Goal: Transaction & Acquisition: Purchase product/service

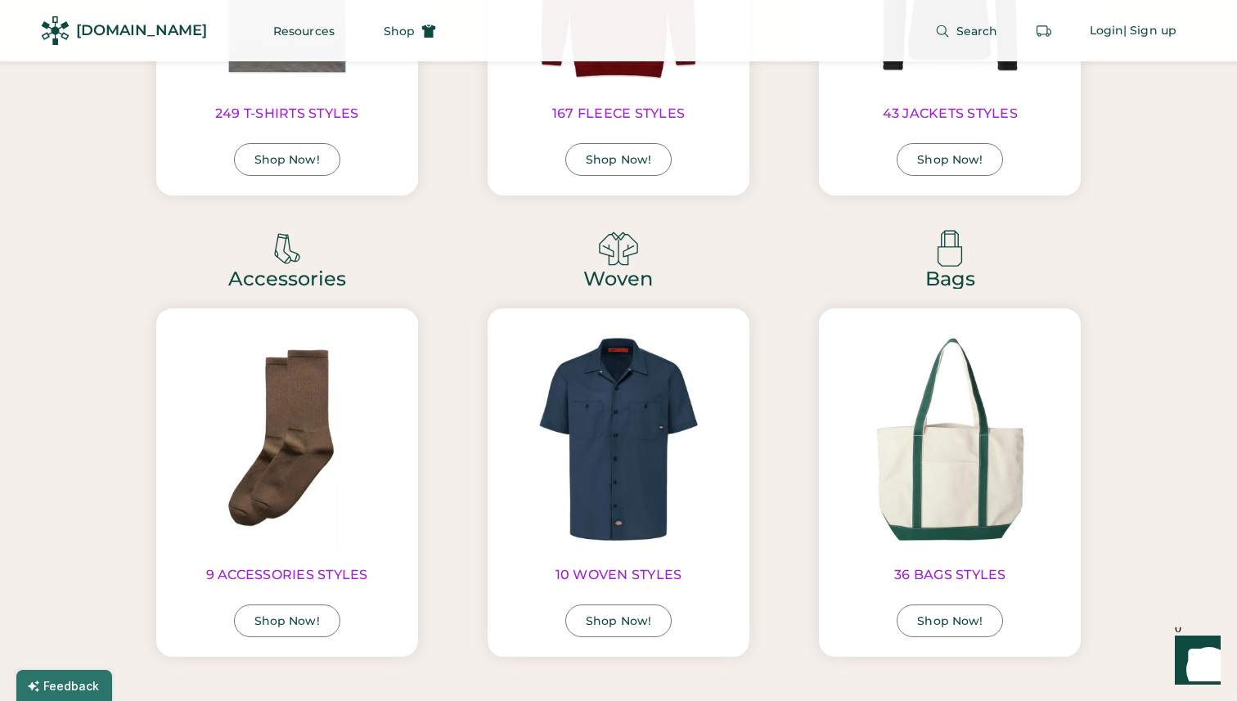
scroll to position [3477, 0]
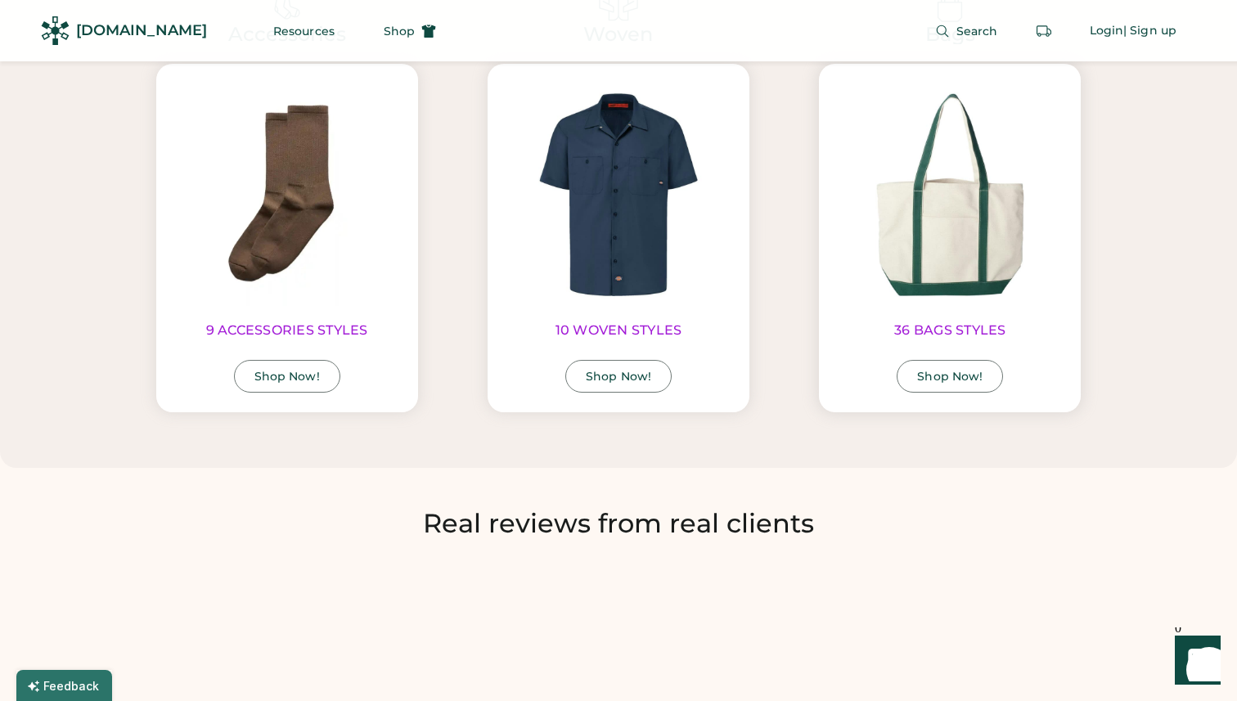
click at [947, 228] on img at bounding box center [950, 194] width 223 height 223
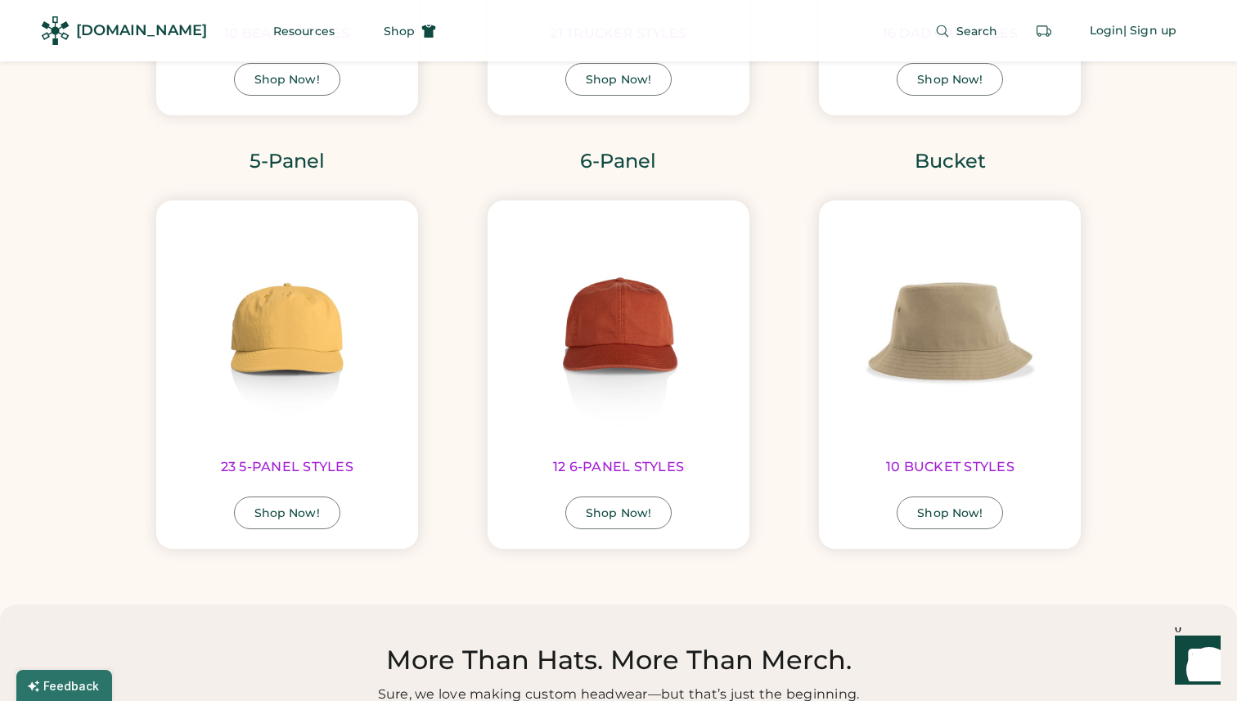
scroll to position [2372, 0]
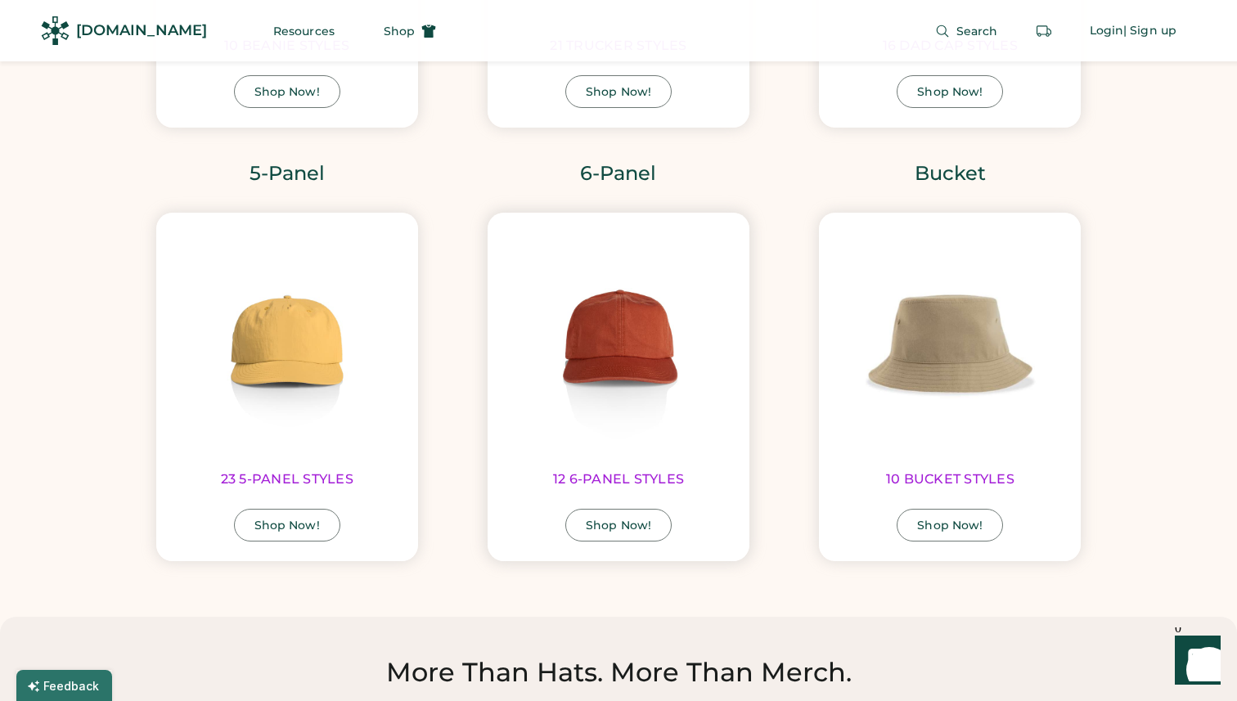
click at [628, 352] on img at bounding box center [618, 343] width 223 height 223
click at [601, 527] on div "Shop Now!" at bounding box center [618, 525] width 65 height 11
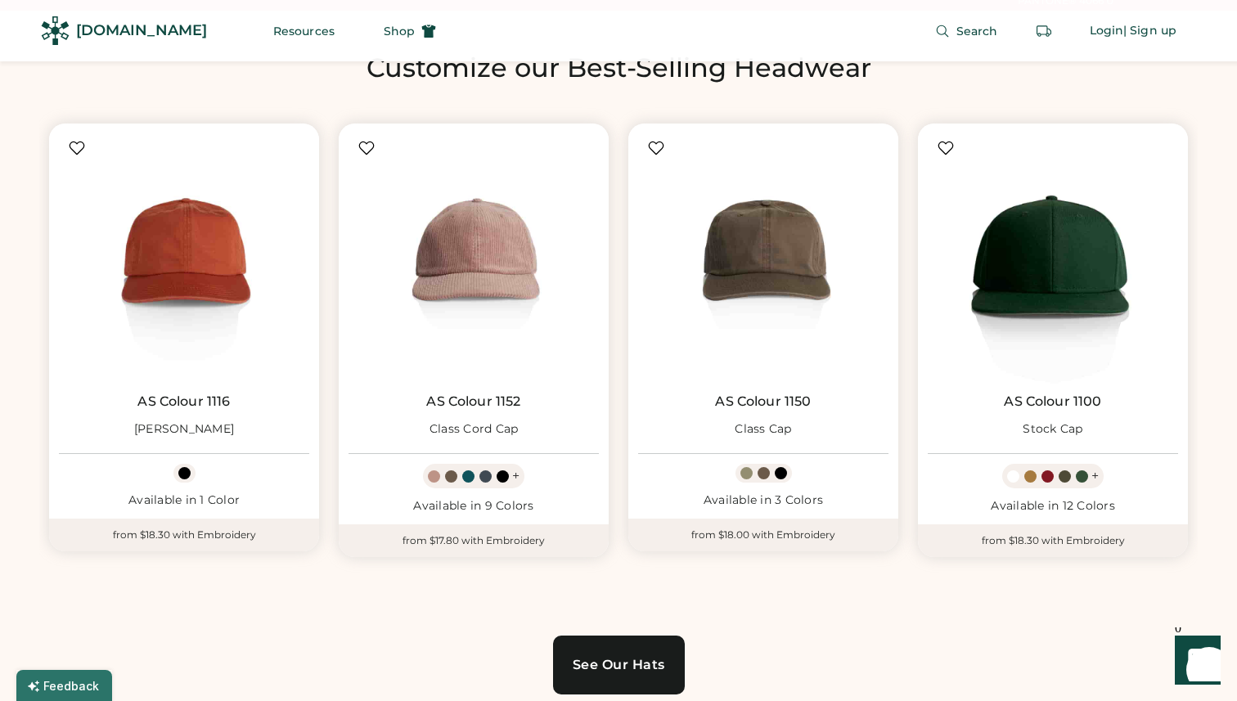
scroll to position [887, 0]
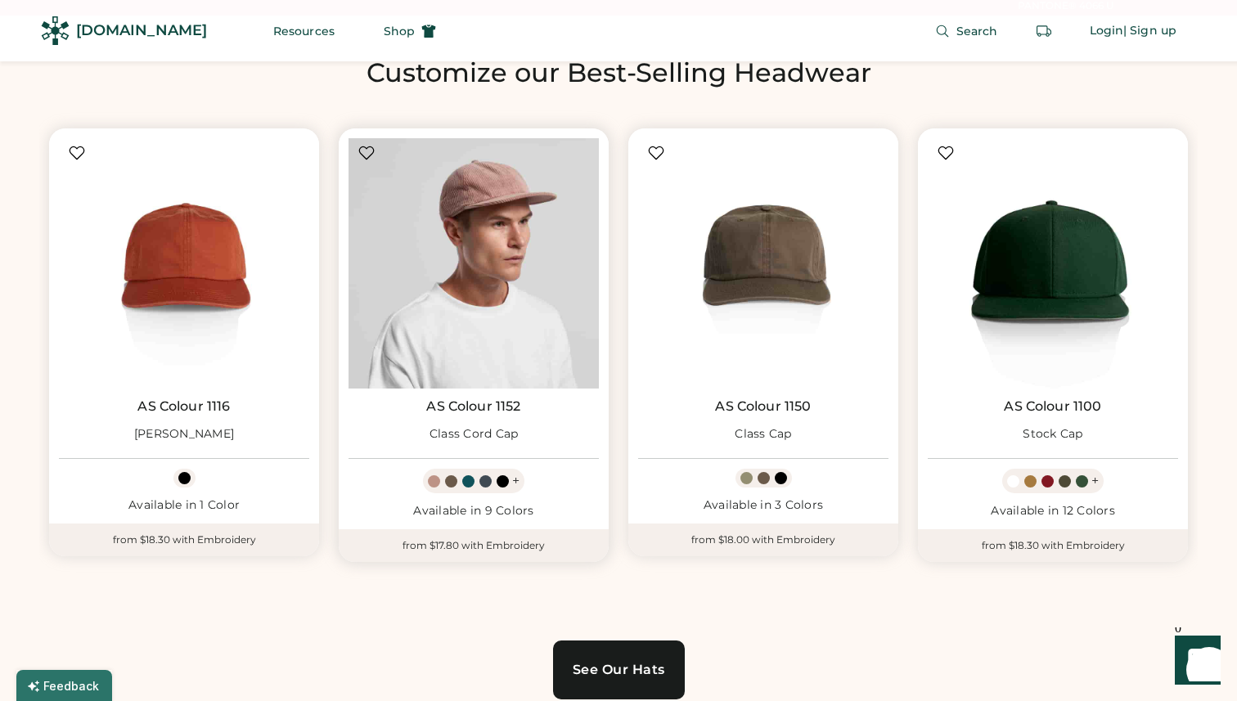
click at [506, 241] on img at bounding box center [474, 263] width 250 height 250
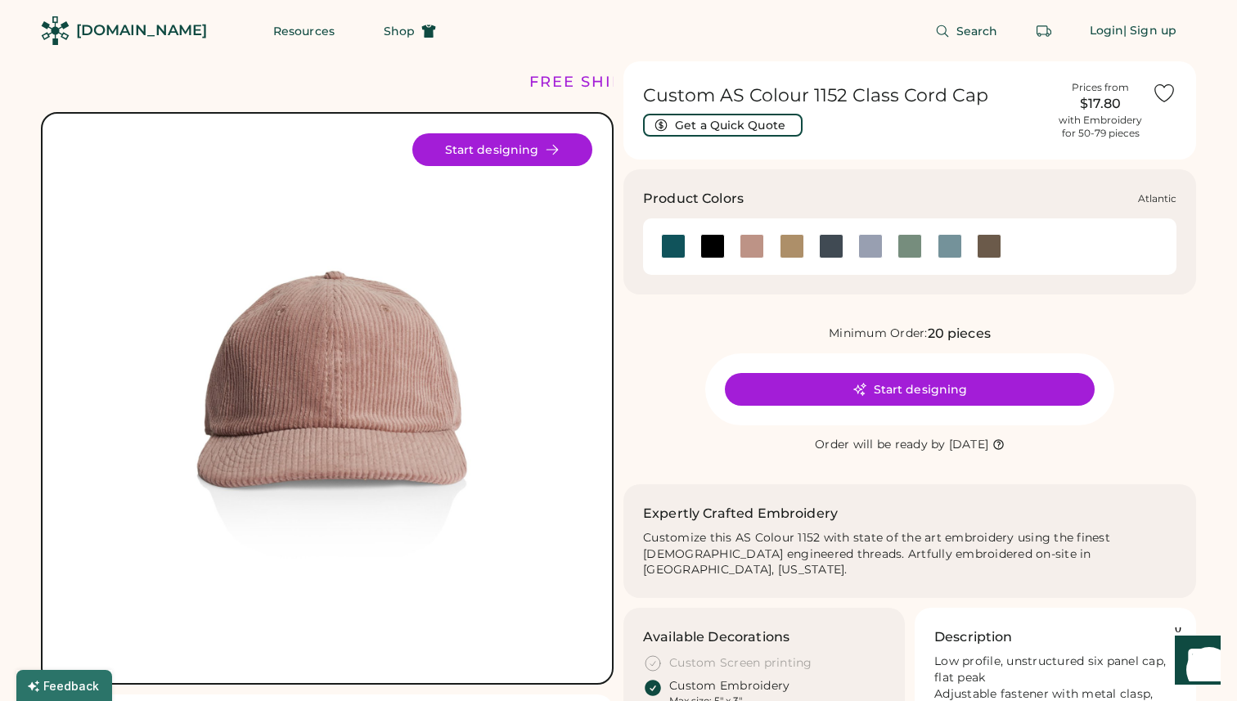
click at [669, 245] on div at bounding box center [673, 246] width 25 height 25
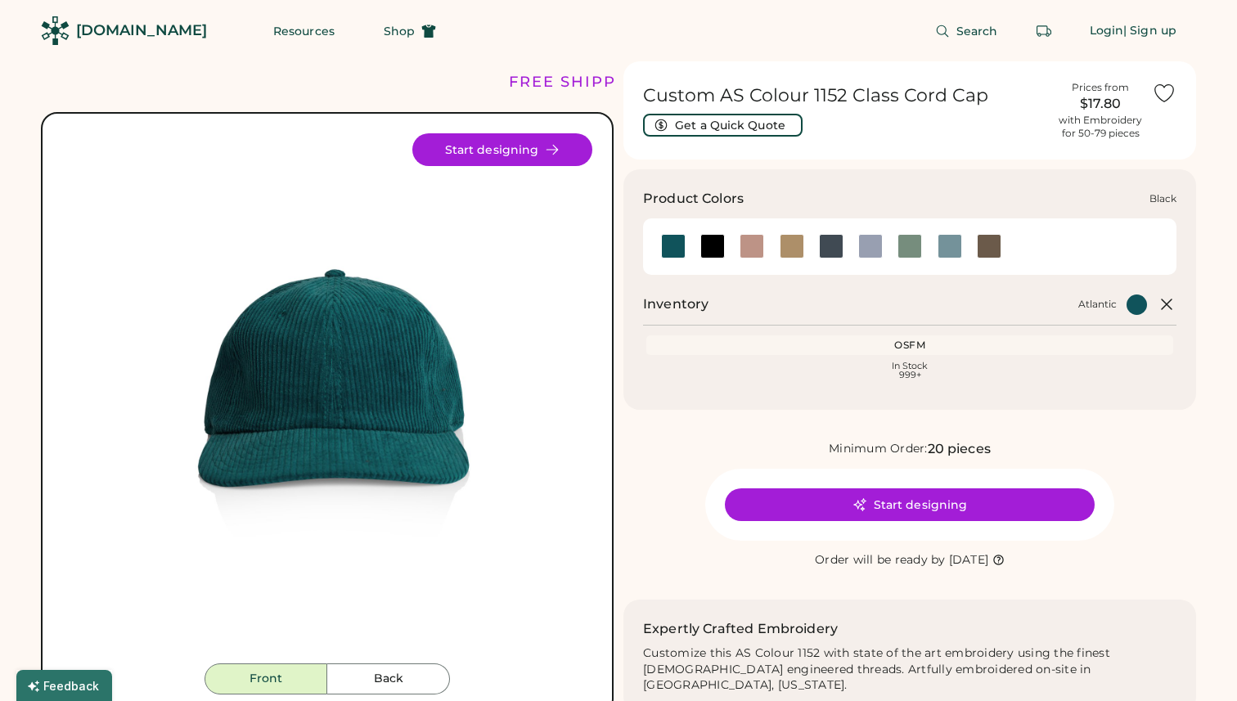
click at [711, 245] on div at bounding box center [712, 246] width 25 height 25
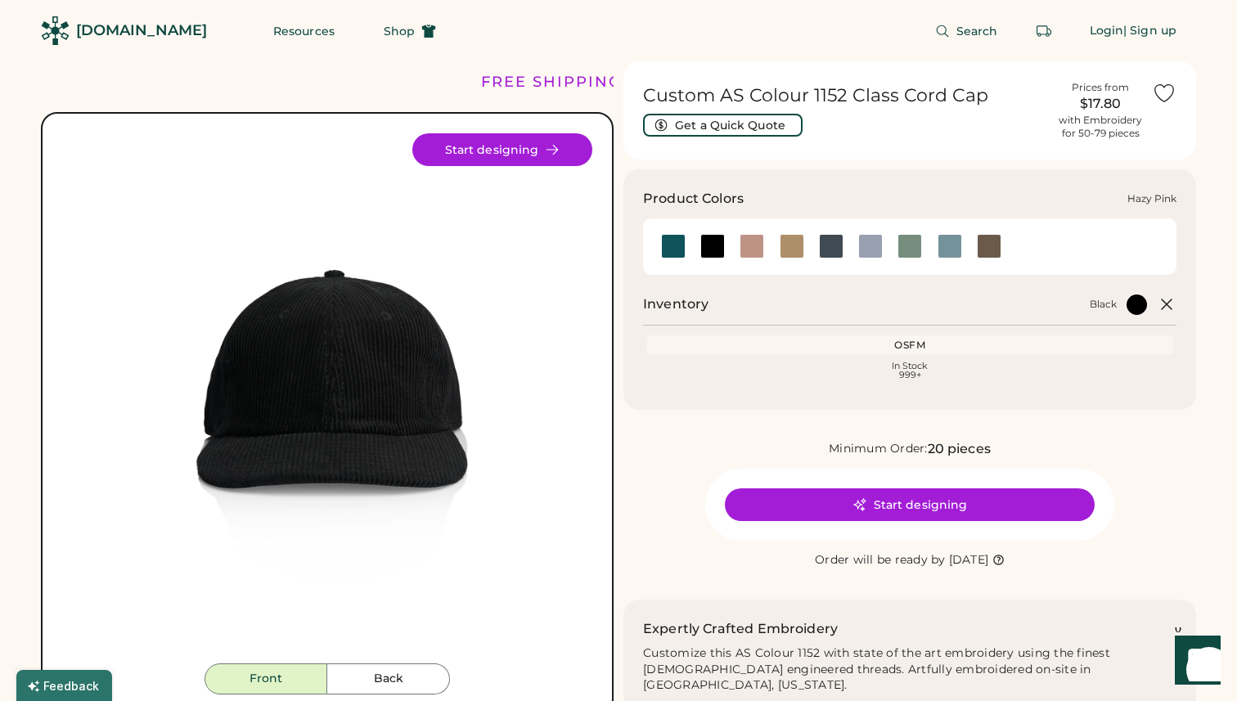
click at [756, 250] on div at bounding box center [752, 246] width 25 height 25
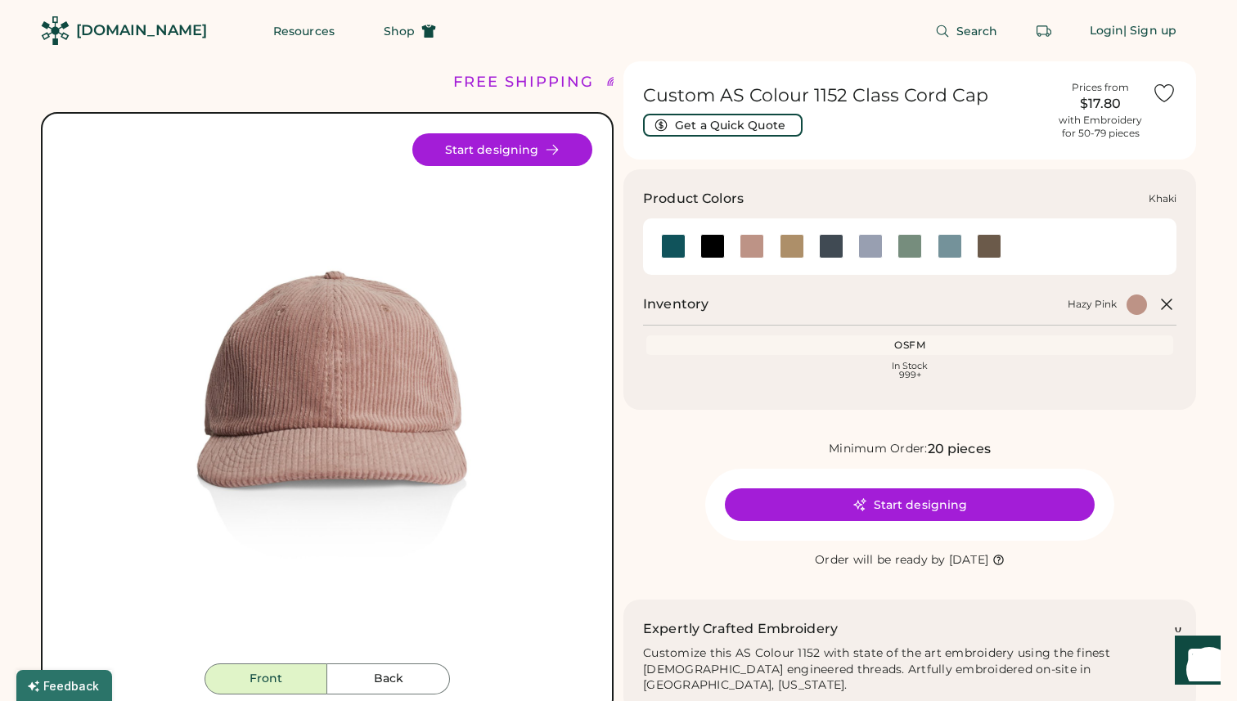
click at [801, 249] on div at bounding box center [792, 246] width 25 height 25
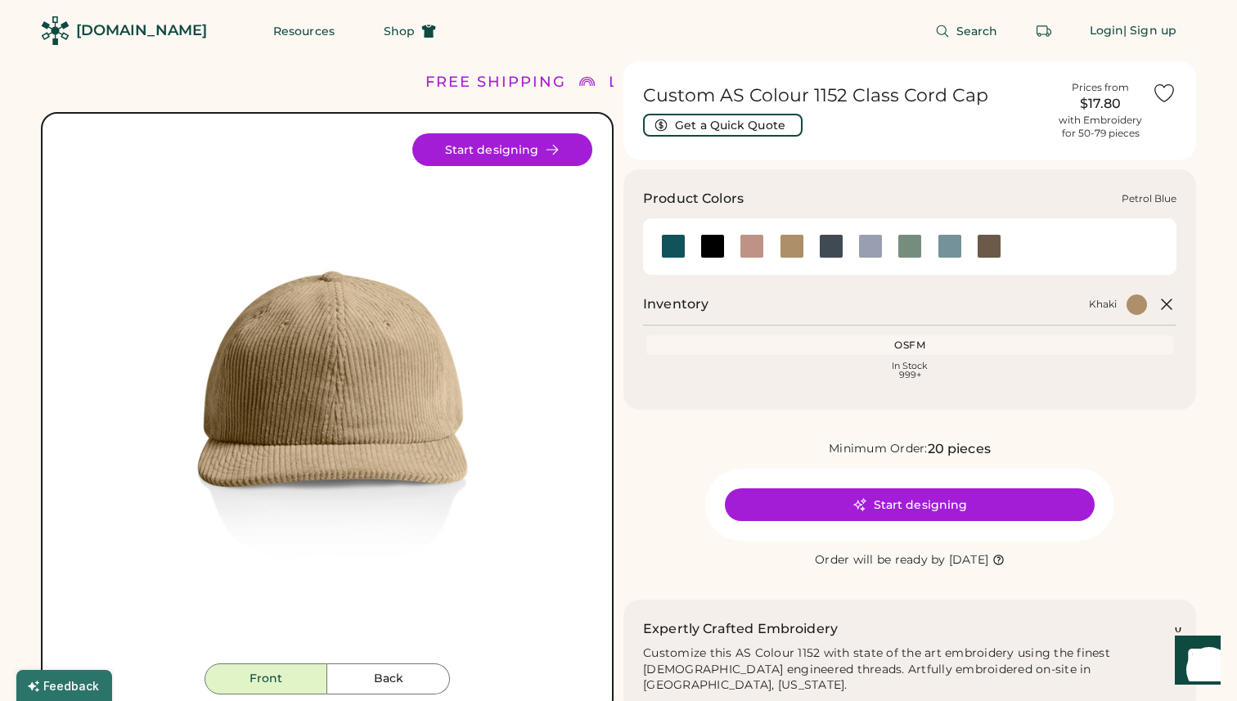
click at [831, 249] on div at bounding box center [831, 246] width 25 height 25
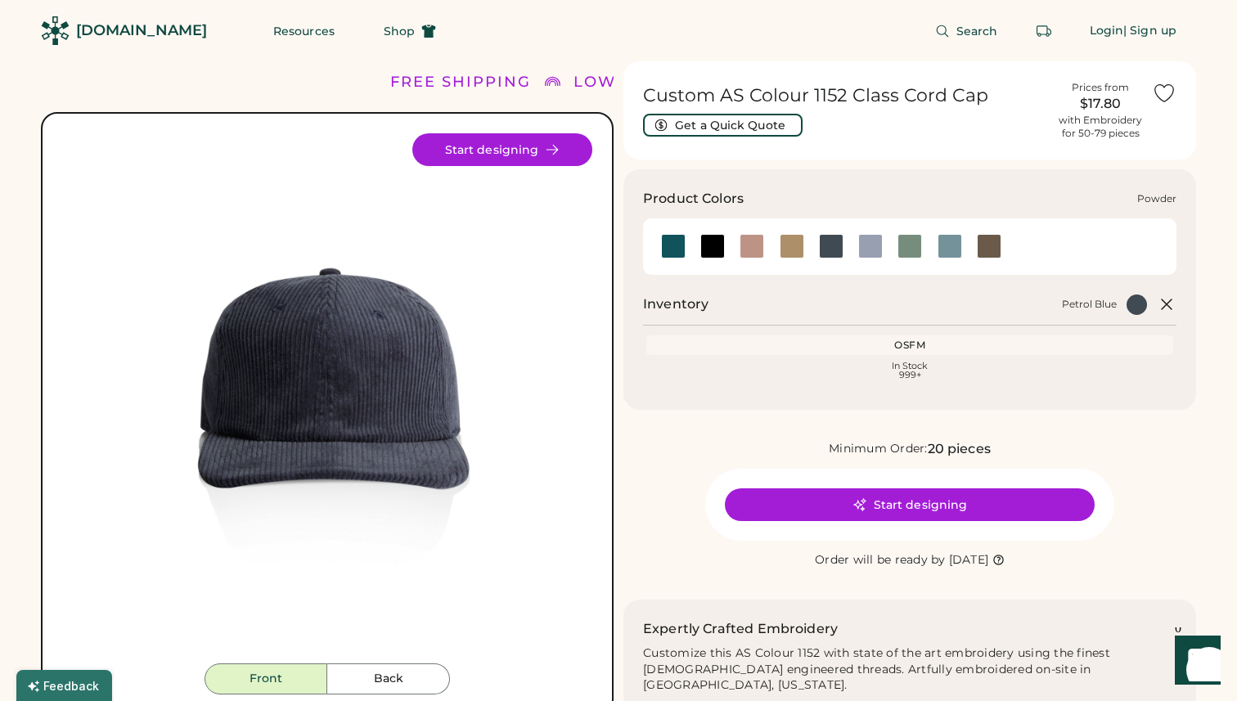
click at [868, 250] on div at bounding box center [870, 246] width 25 height 25
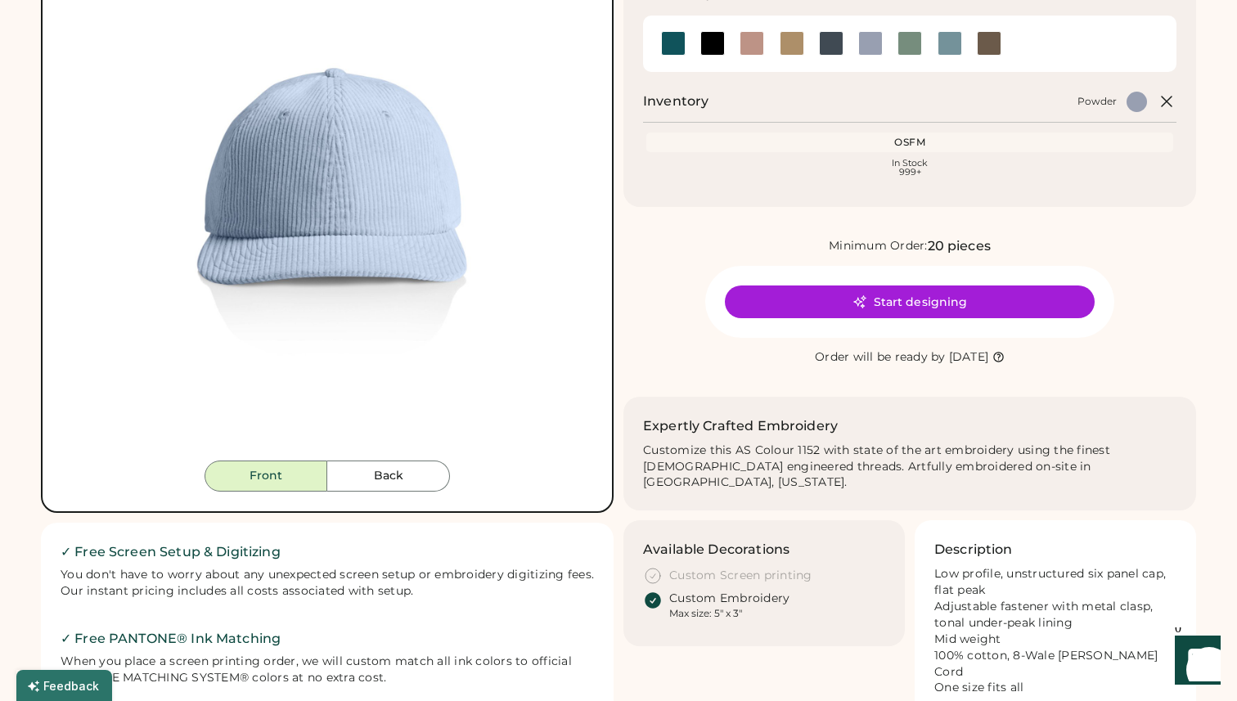
scroll to position [223, 0]
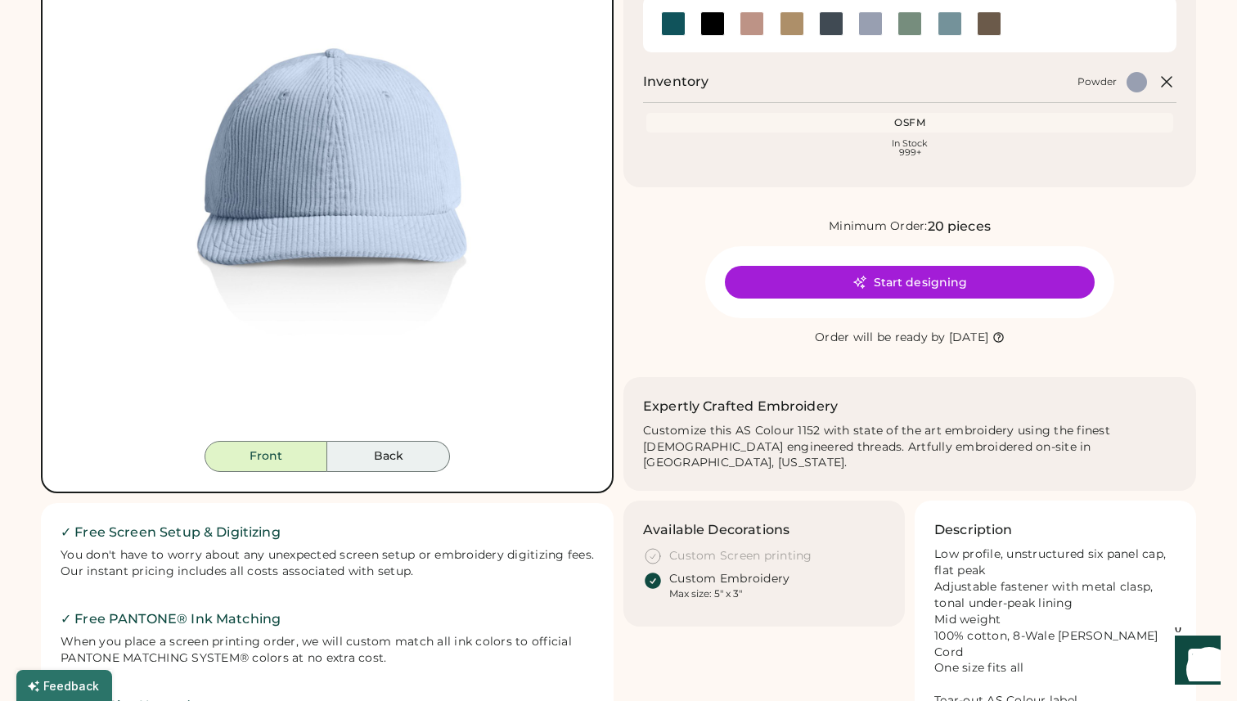
click at [395, 445] on button "Back" at bounding box center [388, 456] width 123 height 31
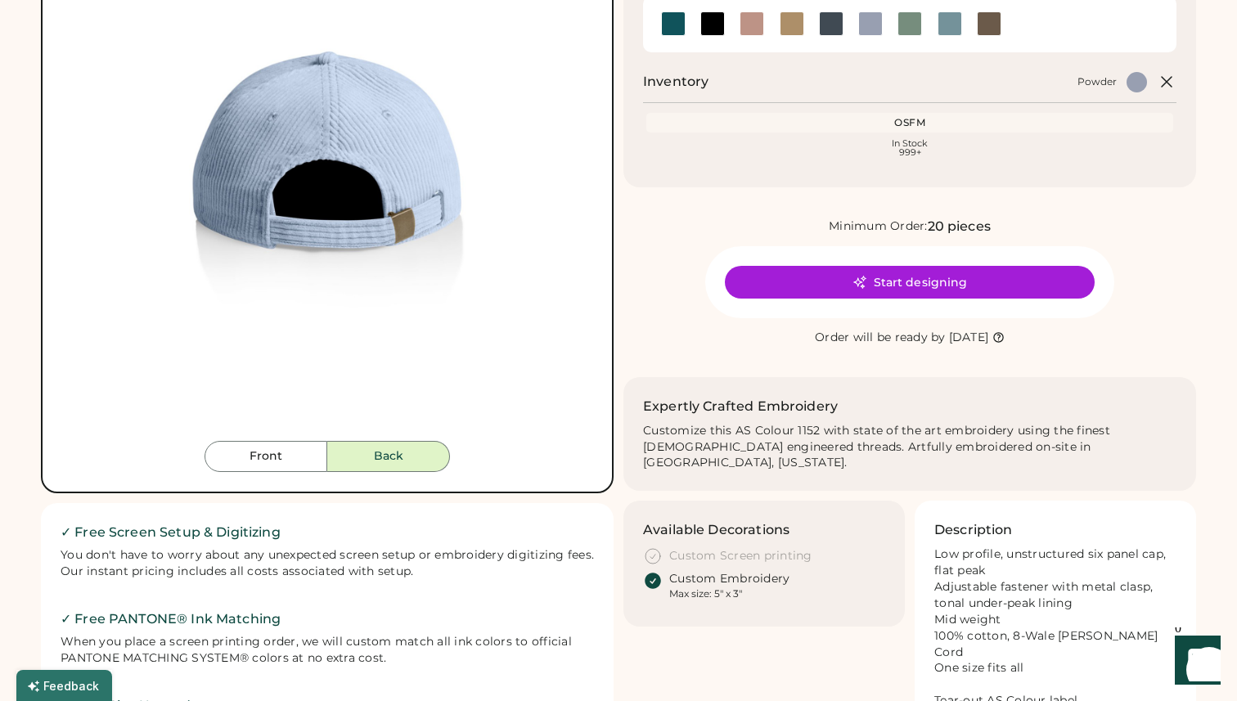
click at [992, 24] on div at bounding box center [989, 23] width 25 height 25
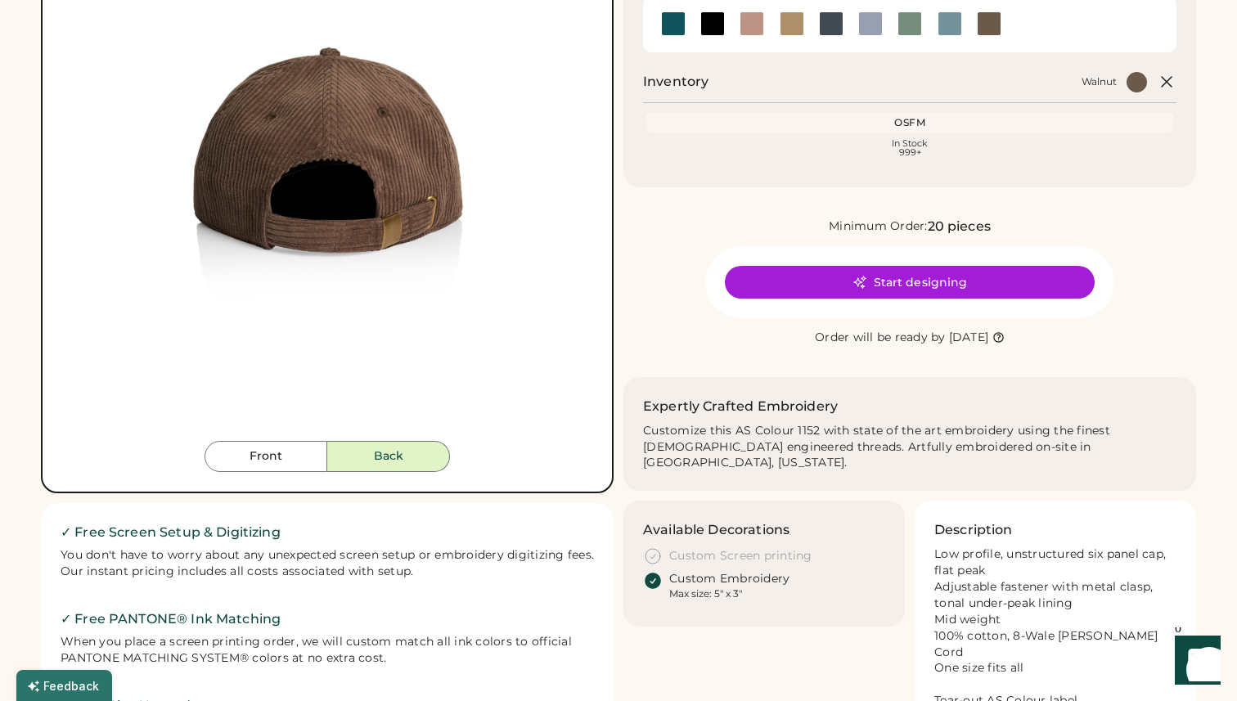
click at [951, 24] on div at bounding box center [950, 23] width 25 height 25
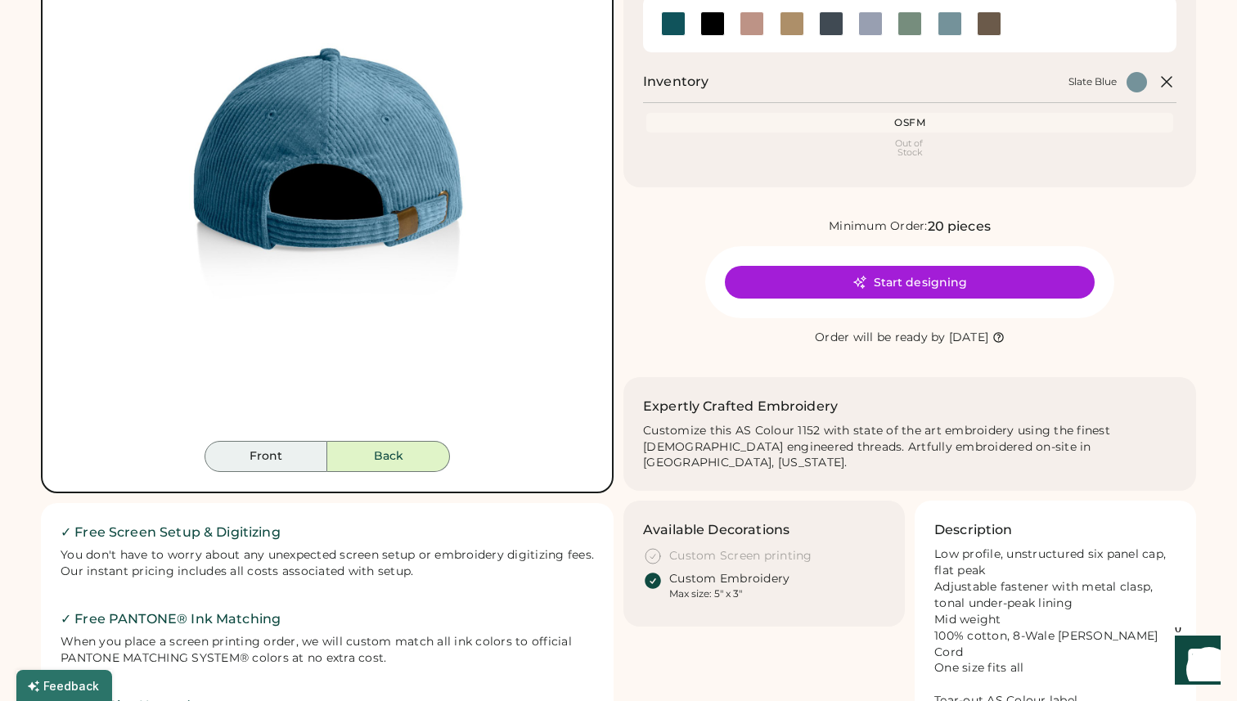
click at [258, 455] on button "Front" at bounding box center [266, 456] width 123 height 31
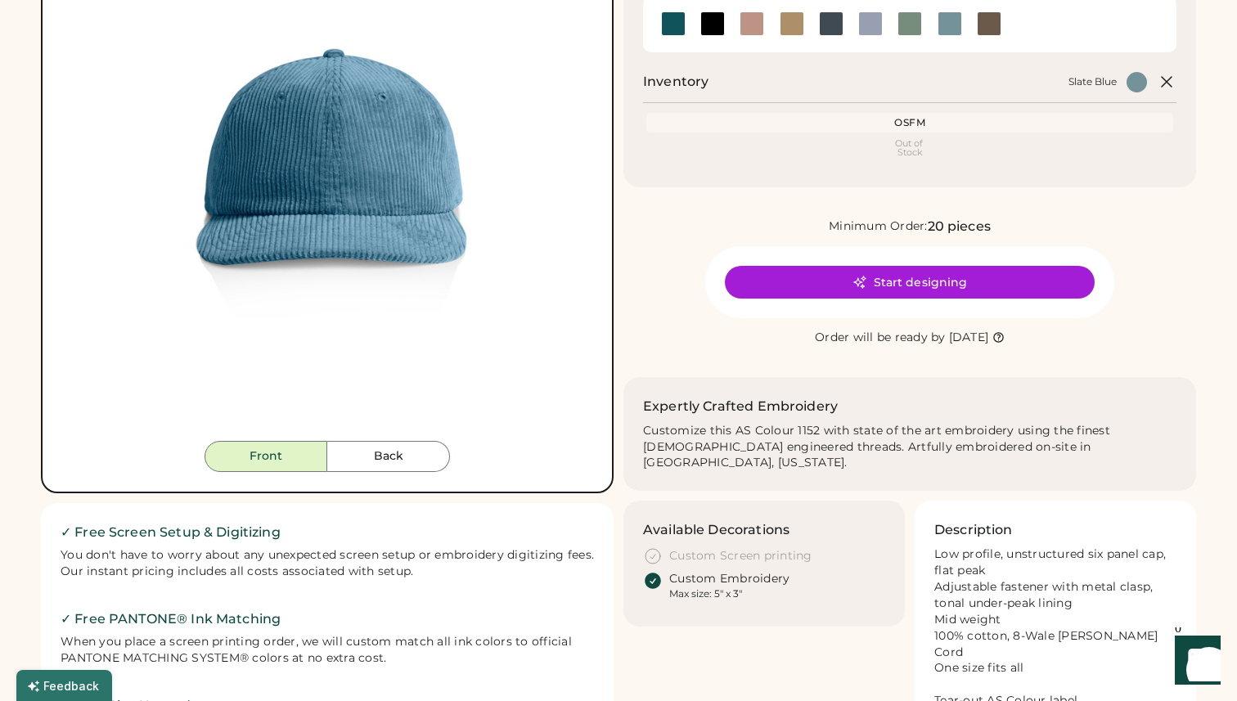
click at [867, 25] on div at bounding box center [870, 23] width 25 height 25
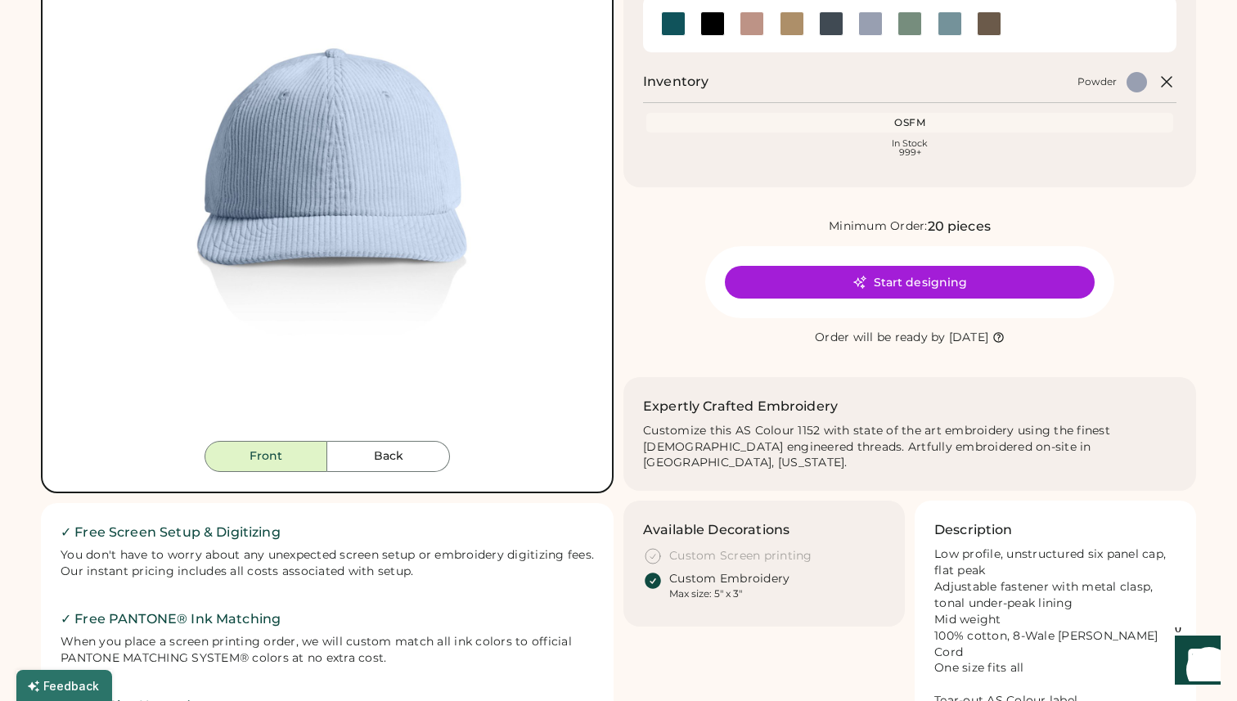
click at [906, 20] on div at bounding box center [910, 23] width 25 height 25
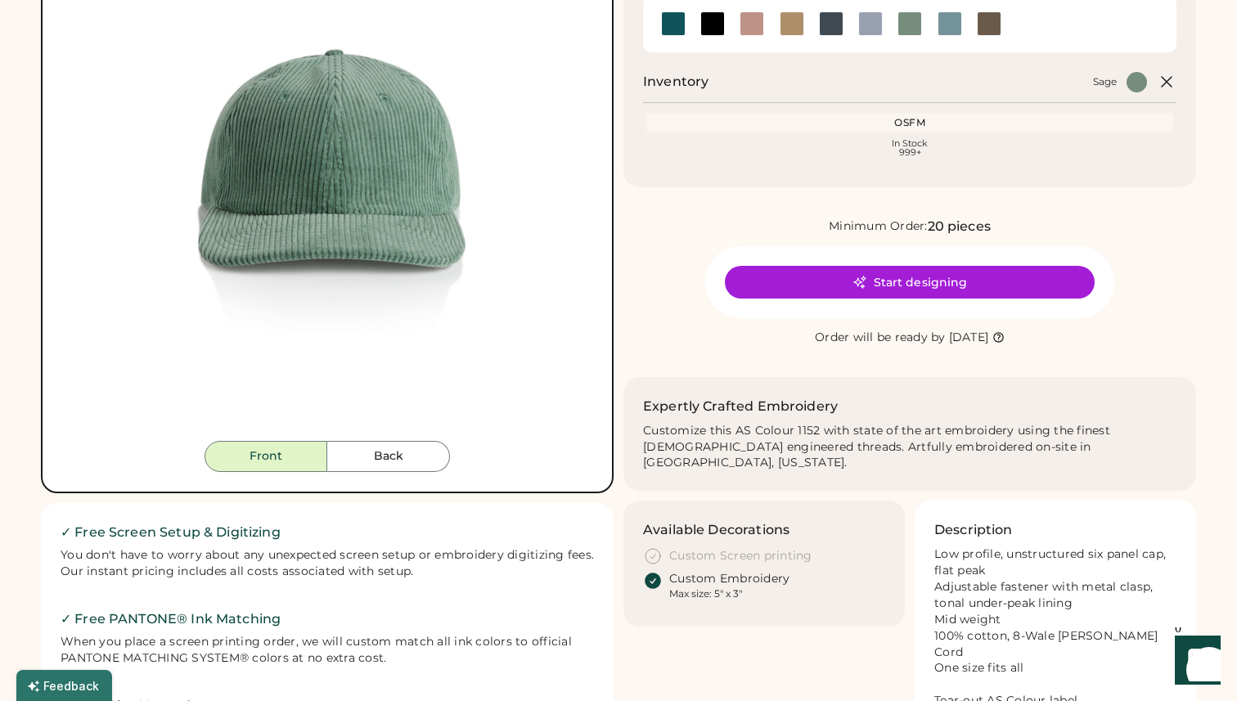
click at [828, 23] on div at bounding box center [831, 23] width 25 height 25
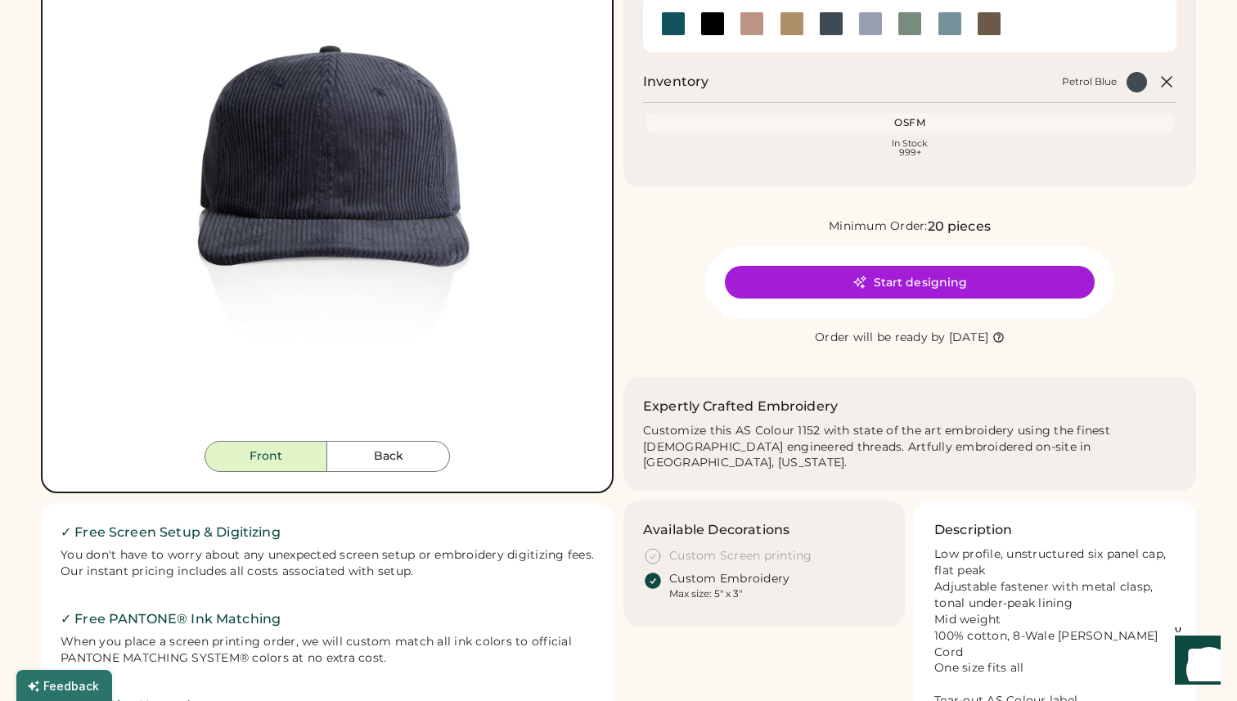
click at [789, 25] on div at bounding box center [792, 23] width 25 height 25
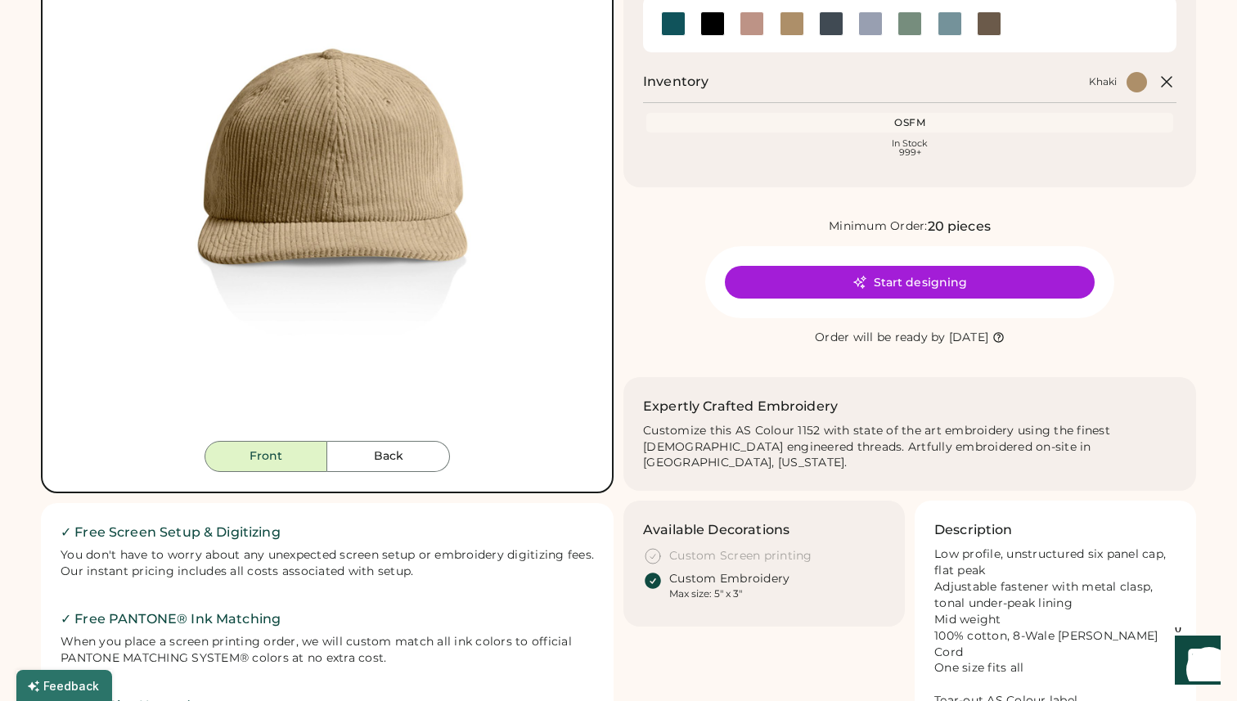
click at [750, 25] on div at bounding box center [752, 23] width 25 height 25
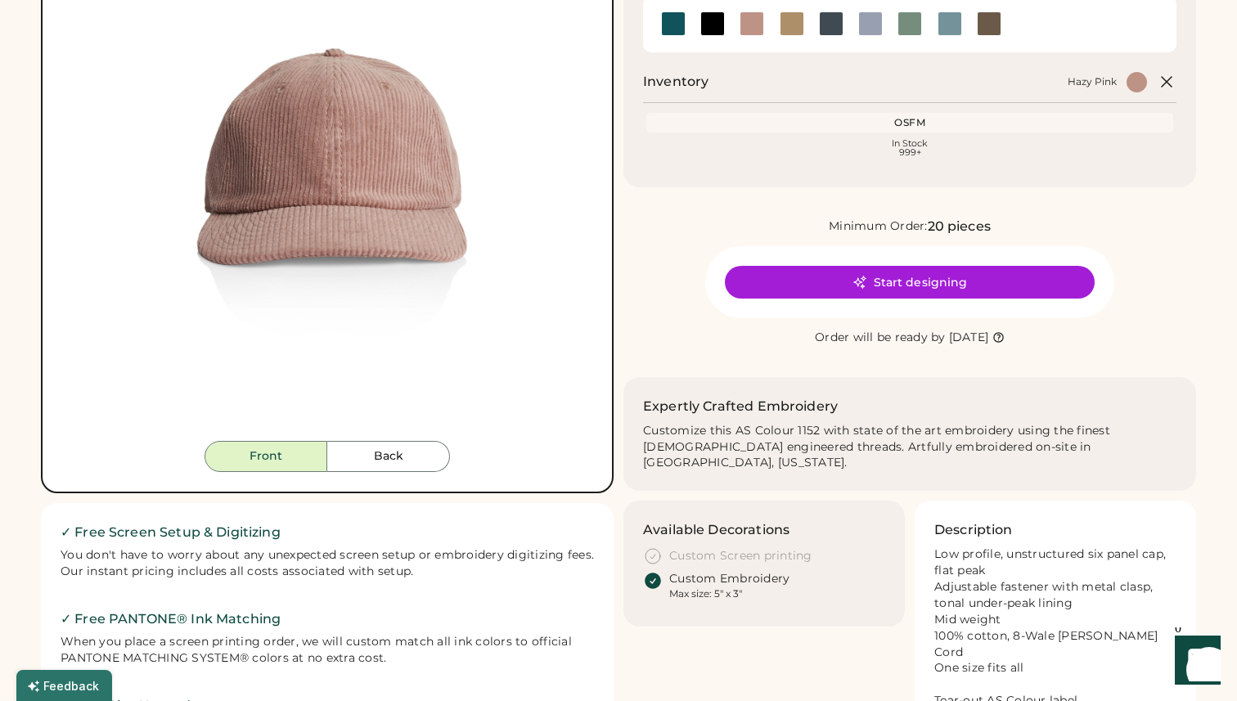
click at [714, 26] on div at bounding box center [712, 23] width 25 height 25
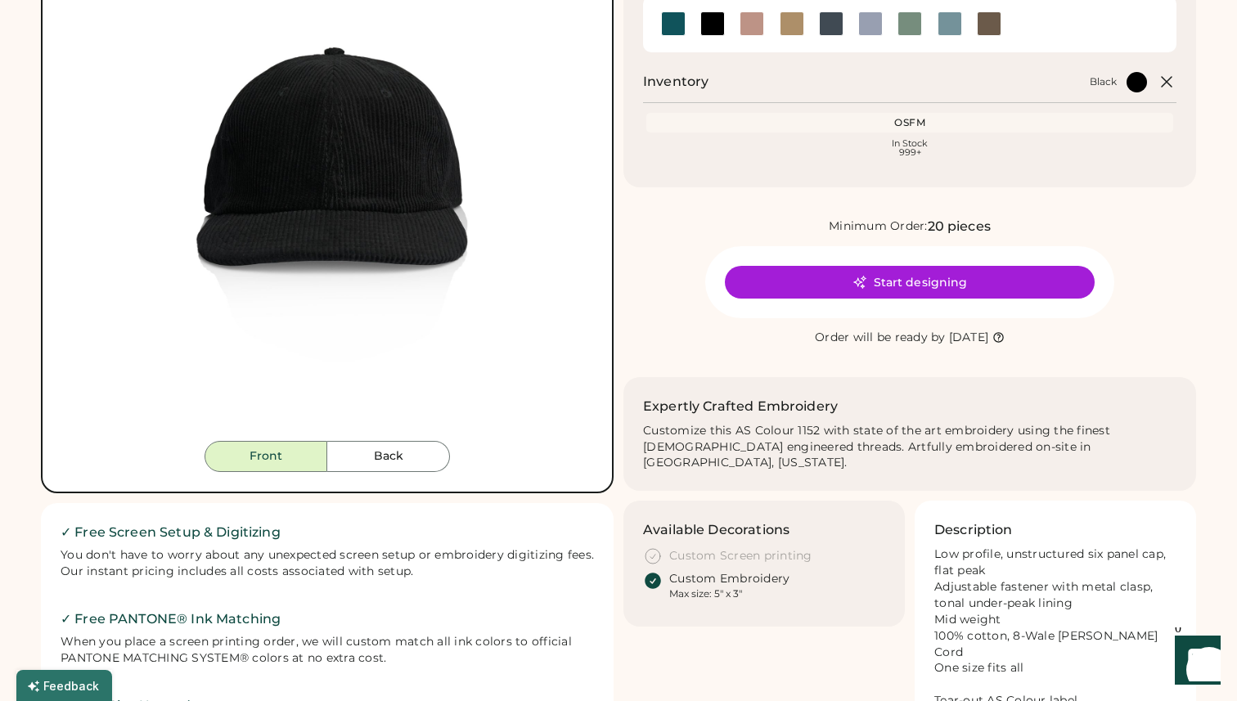
click at [672, 27] on div at bounding box center [673, 23] width 25 height 25
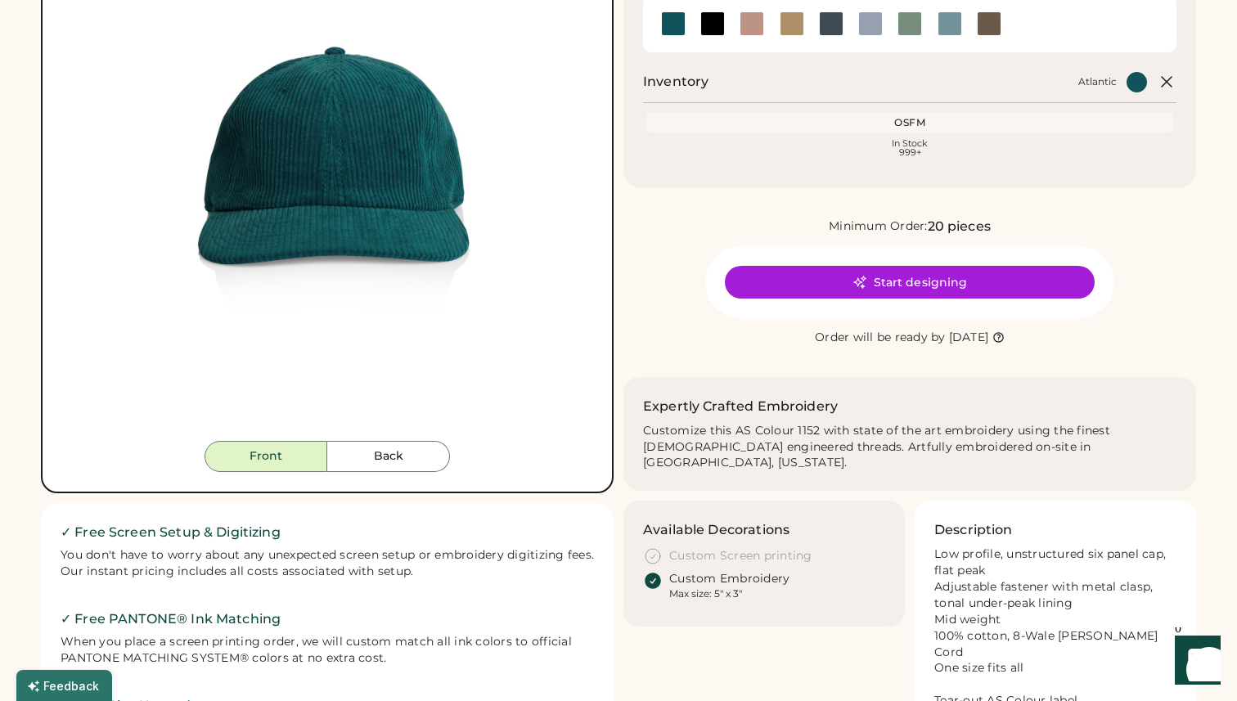
click at [709, 26] on div at bounding box center [712, 23] width 25 height 25
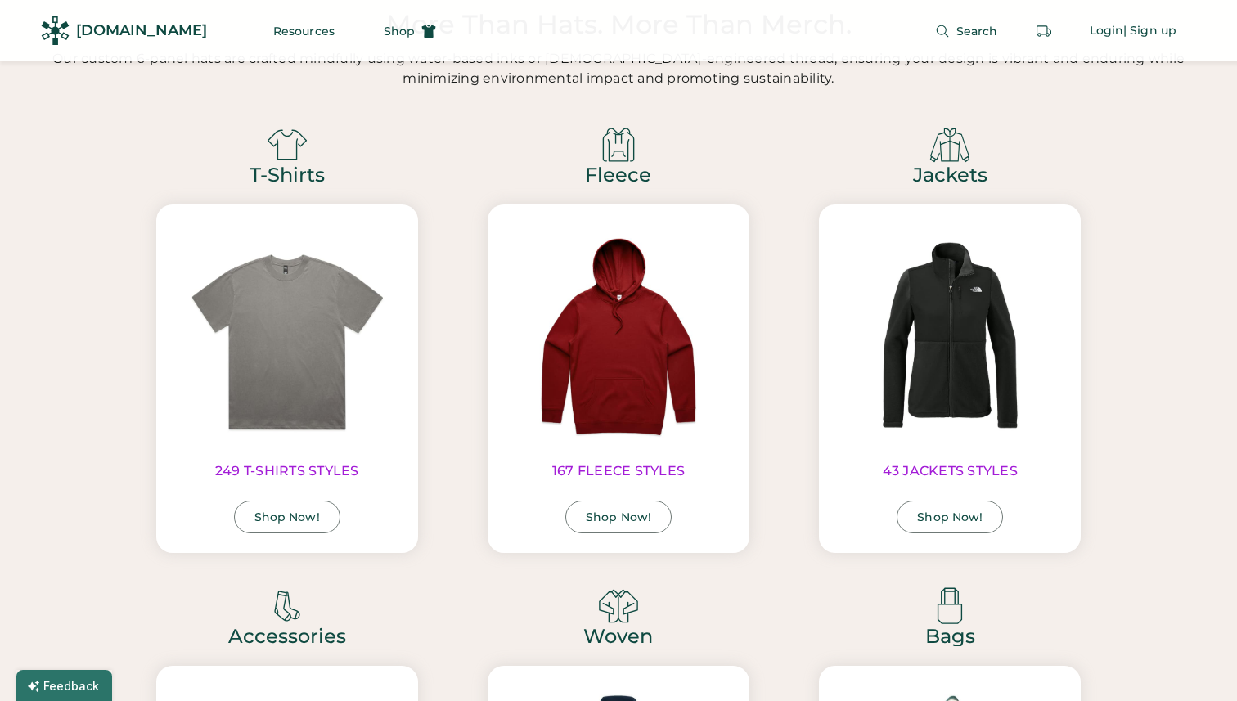
scroll to position [3020, 0]
click at [623, 520] on div "Shop Now!" at bounding box center [618, 516] width 65 height 11
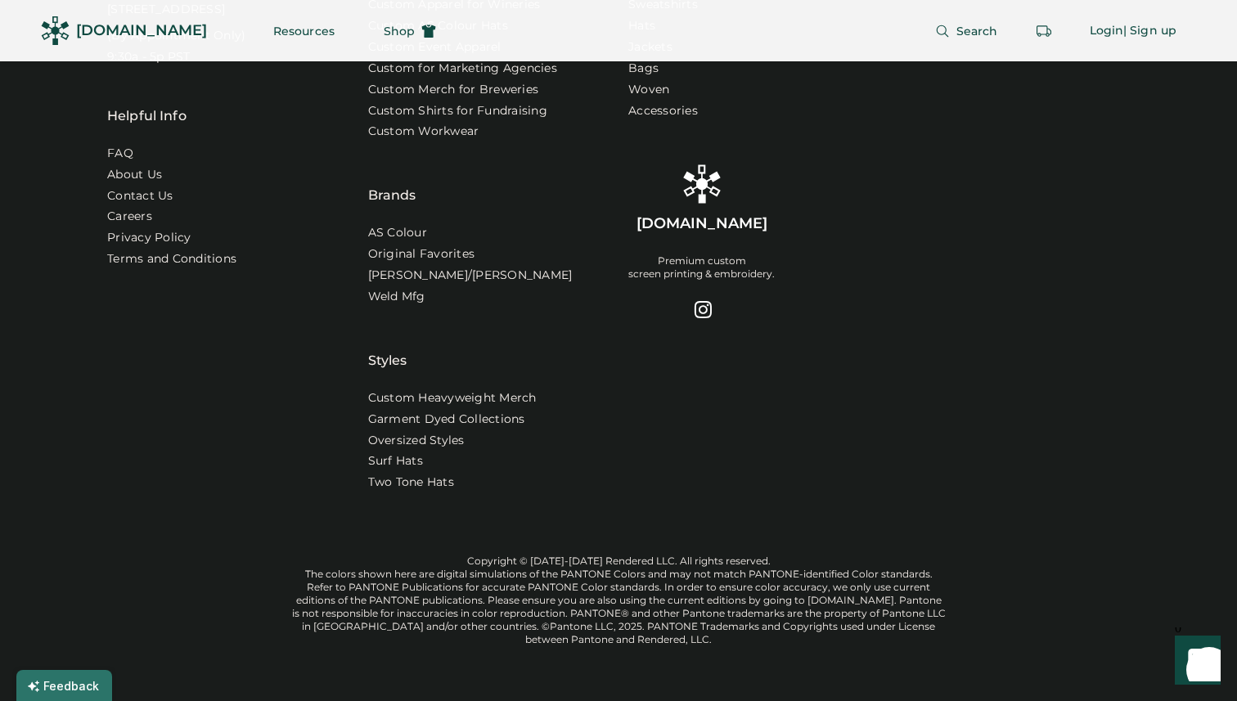
scroll to position [5221, 0]
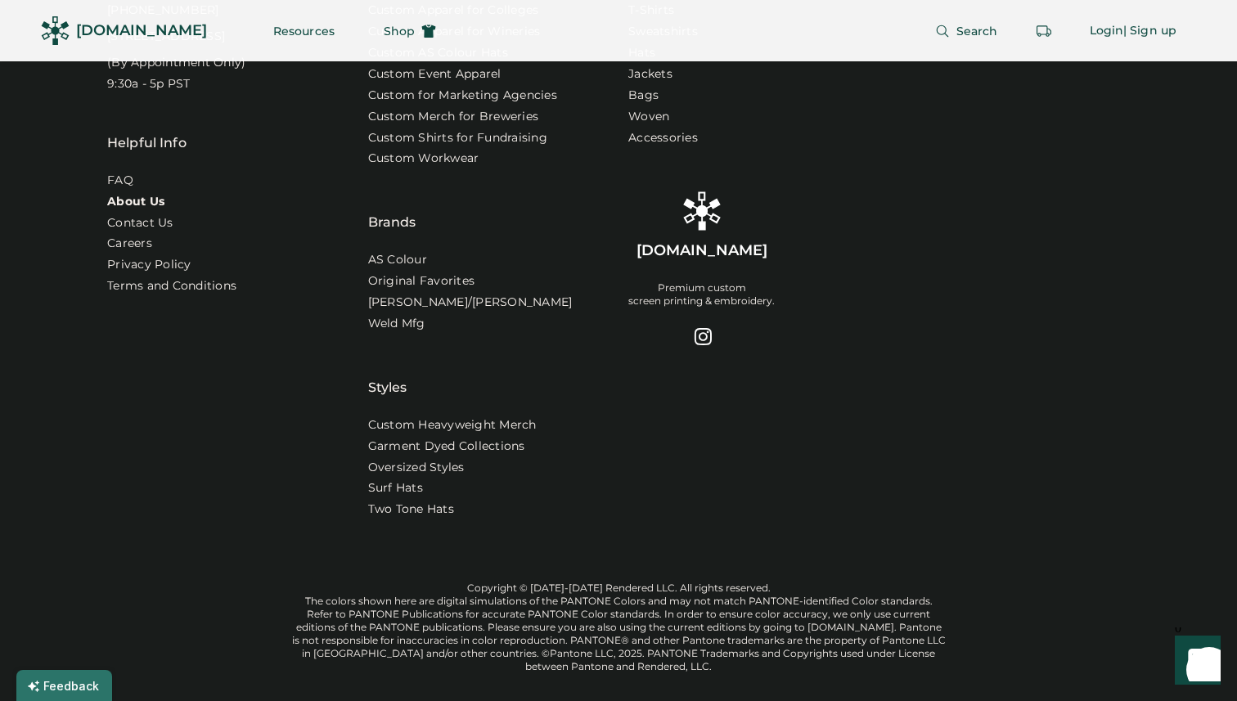
click at [135, 210] on link "About Us" at bounding box center [135, 202] width 57 height 16
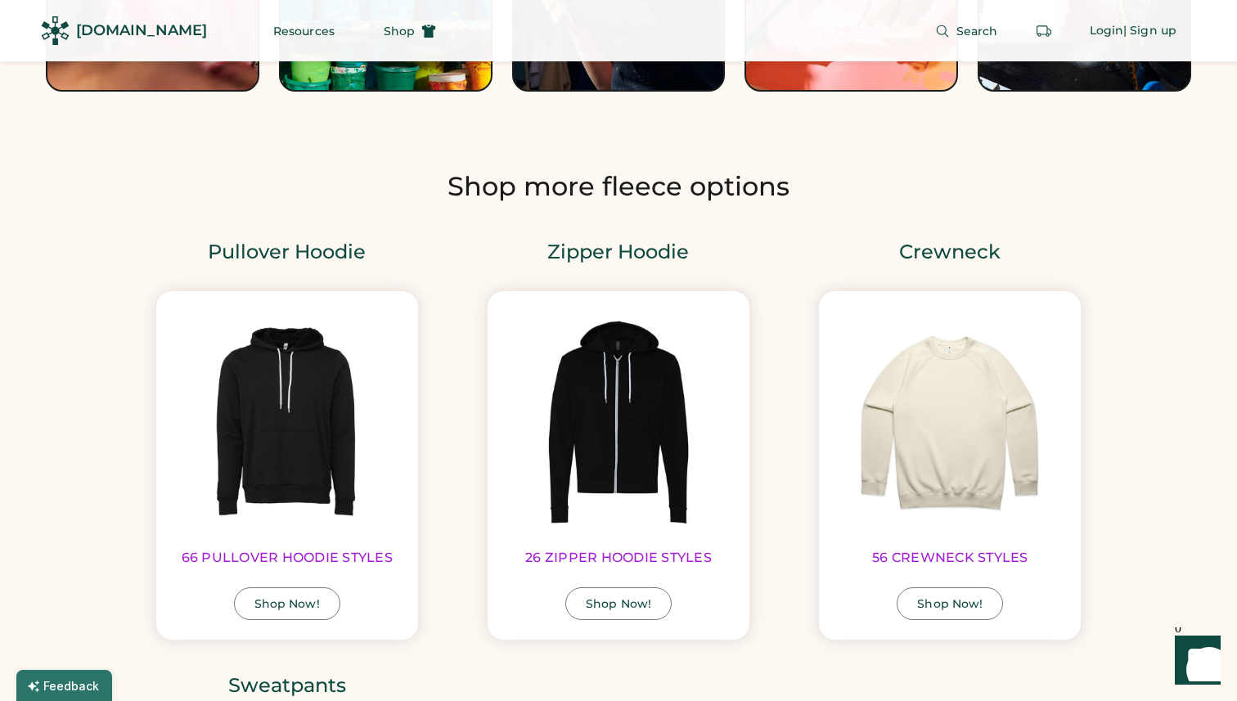
scroll to position [1858, 0]
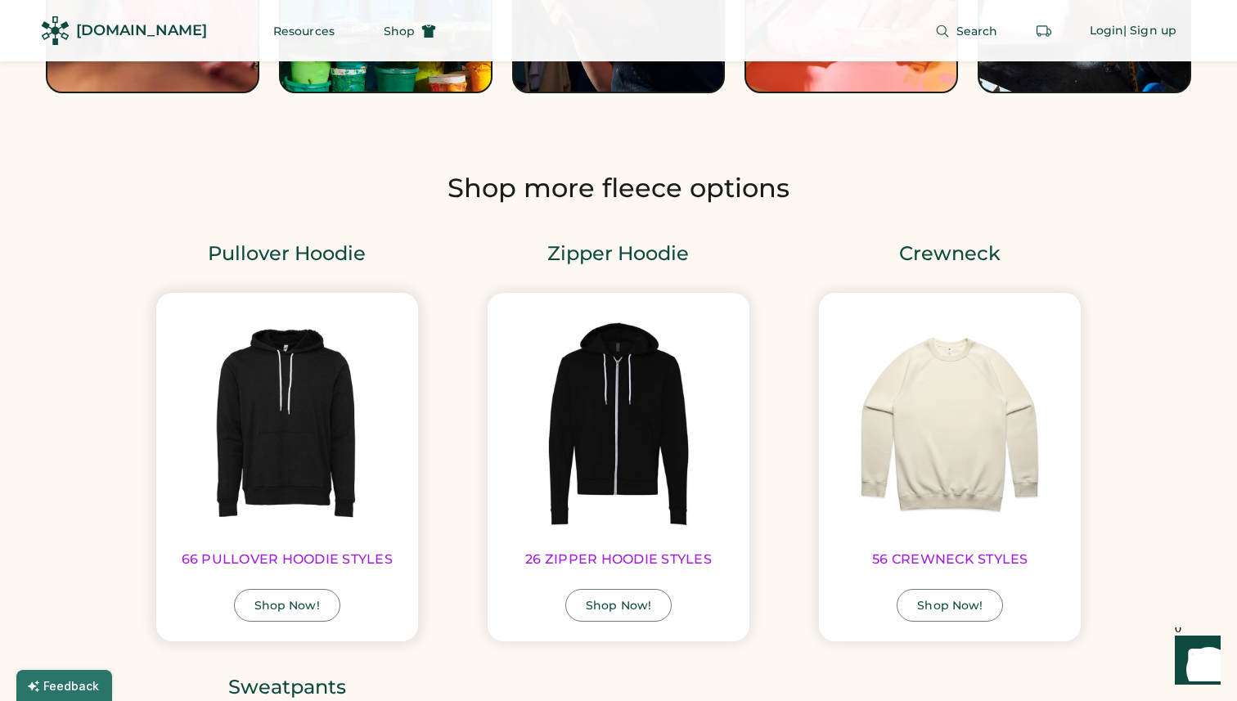
click at [295, 603] on div "Shop Now!" at bounding box center [286, 605] width 65 height 11
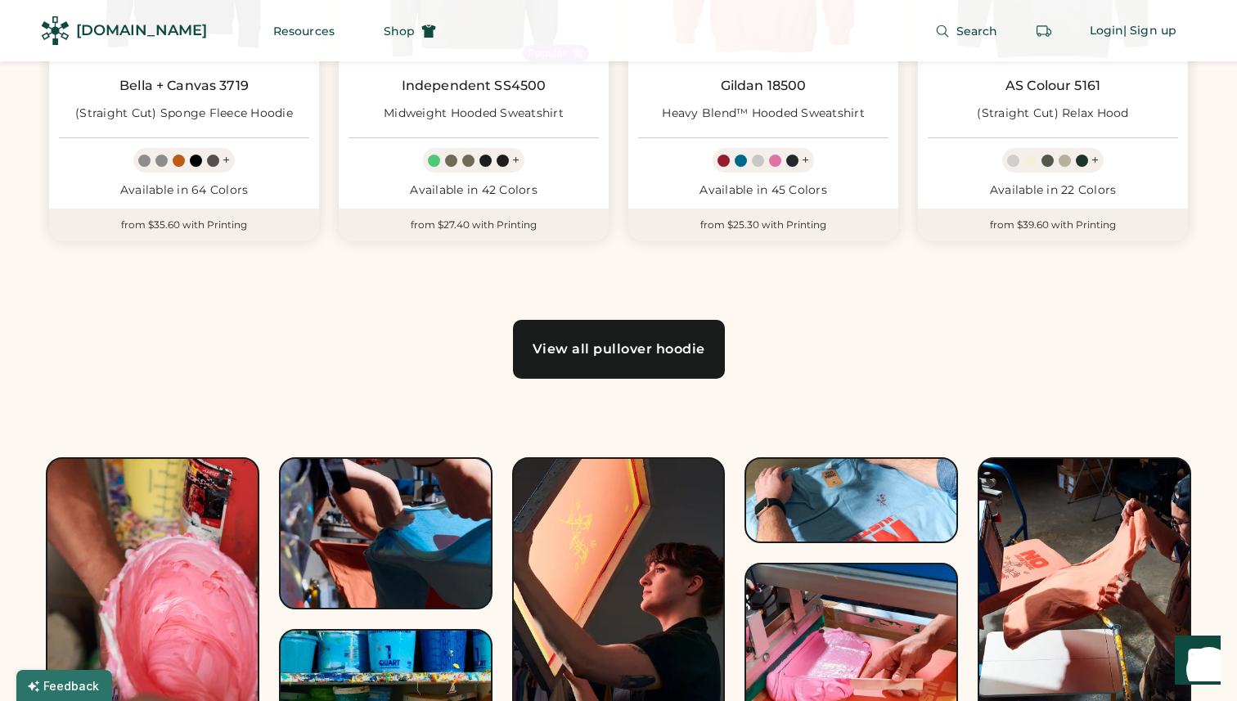
scroll to position [1204, 0]
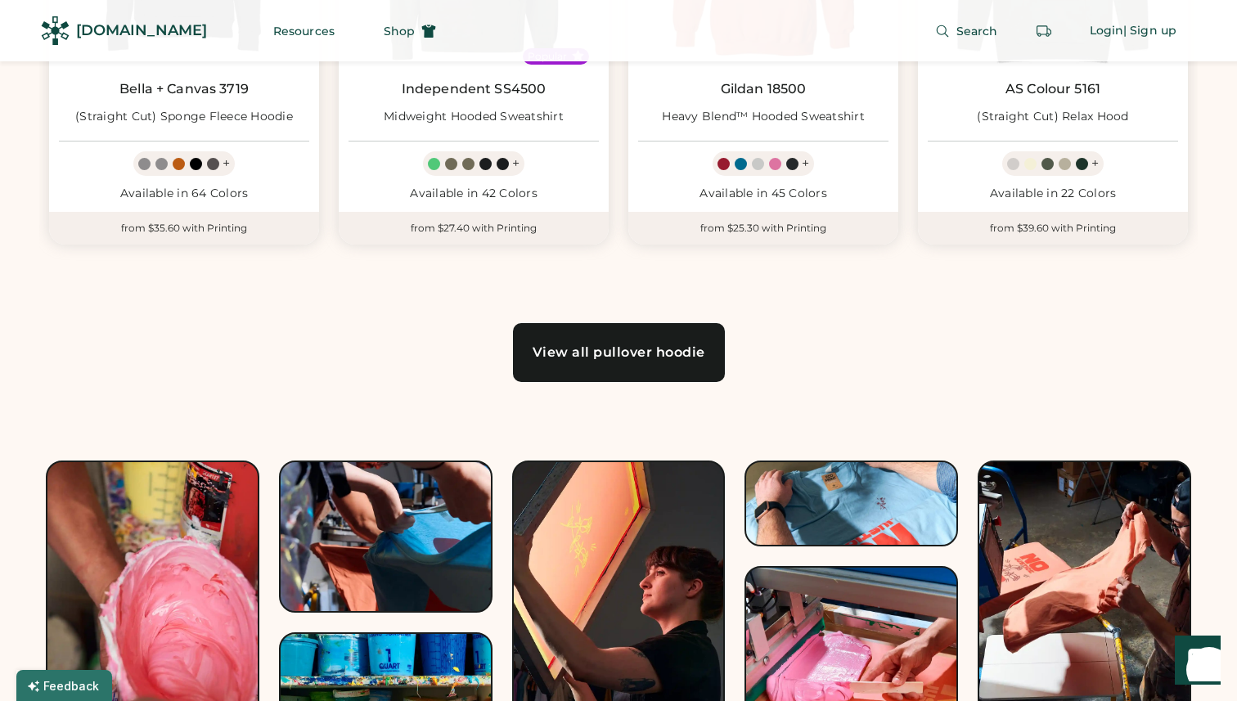
click at [604, 353] on div "View all pullover hoodie" at bounding box center [619, 352] width 173 height 13
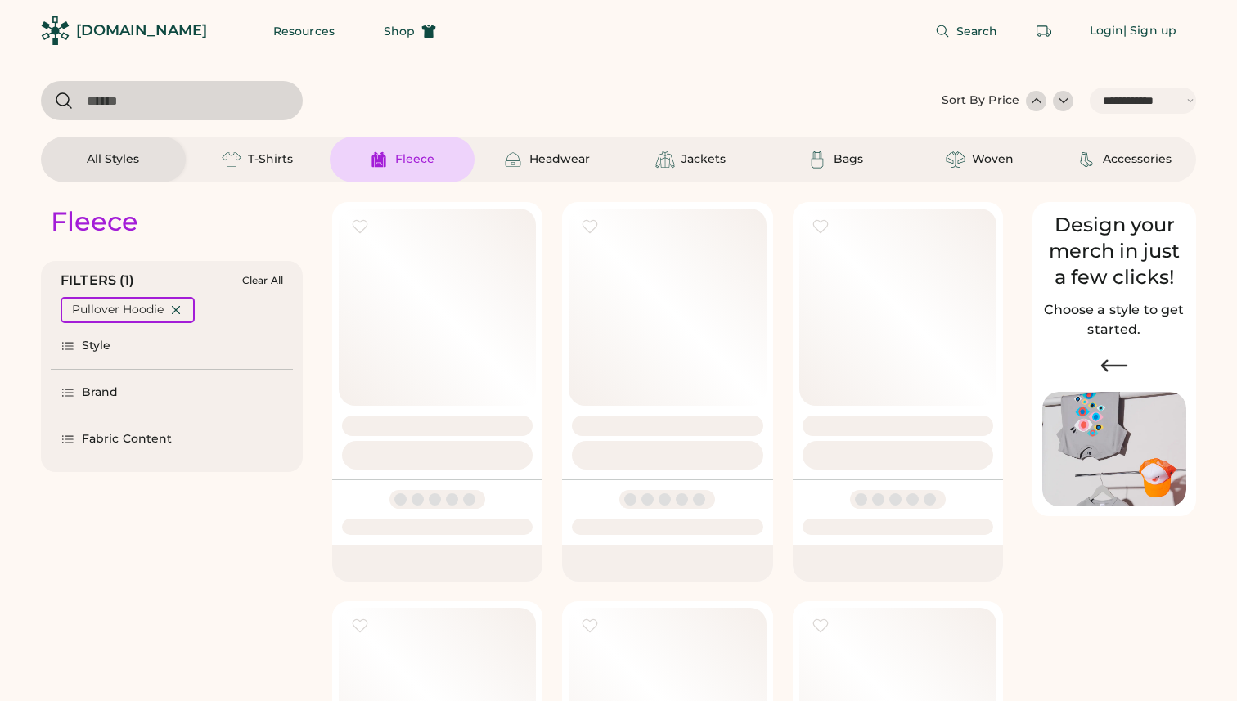
select select "*****"
select select "*"
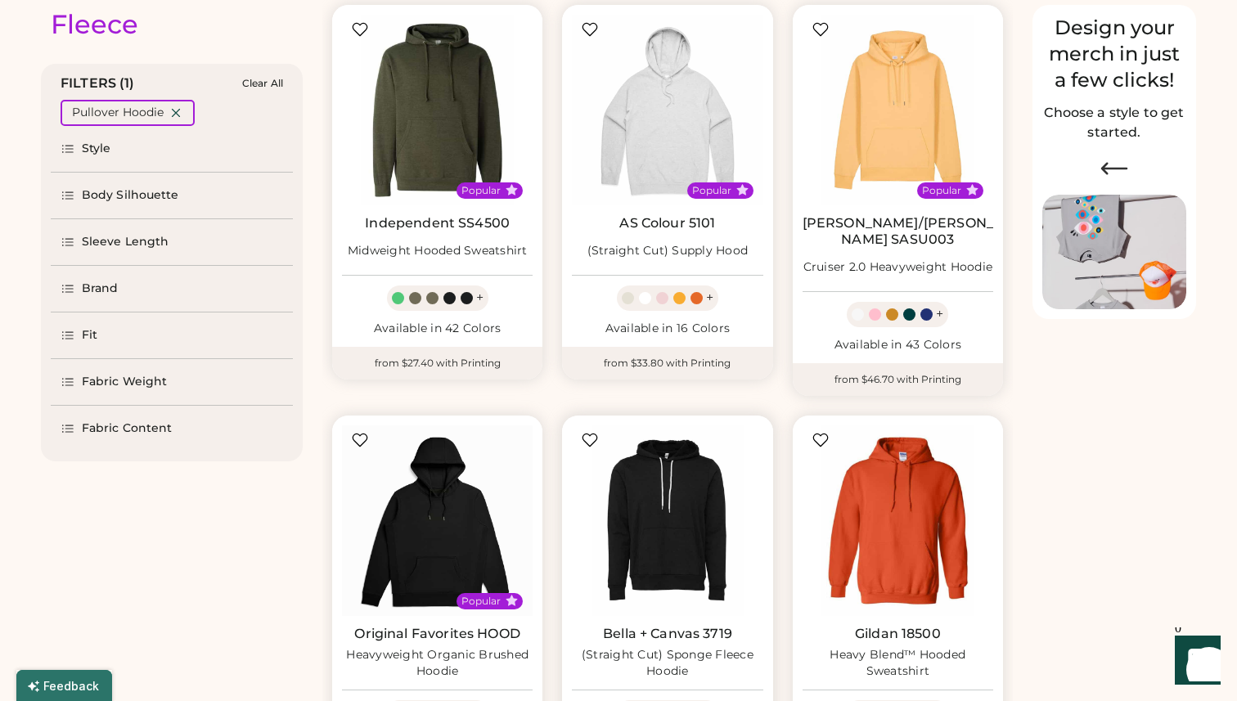
select select "*****"
select select "*"
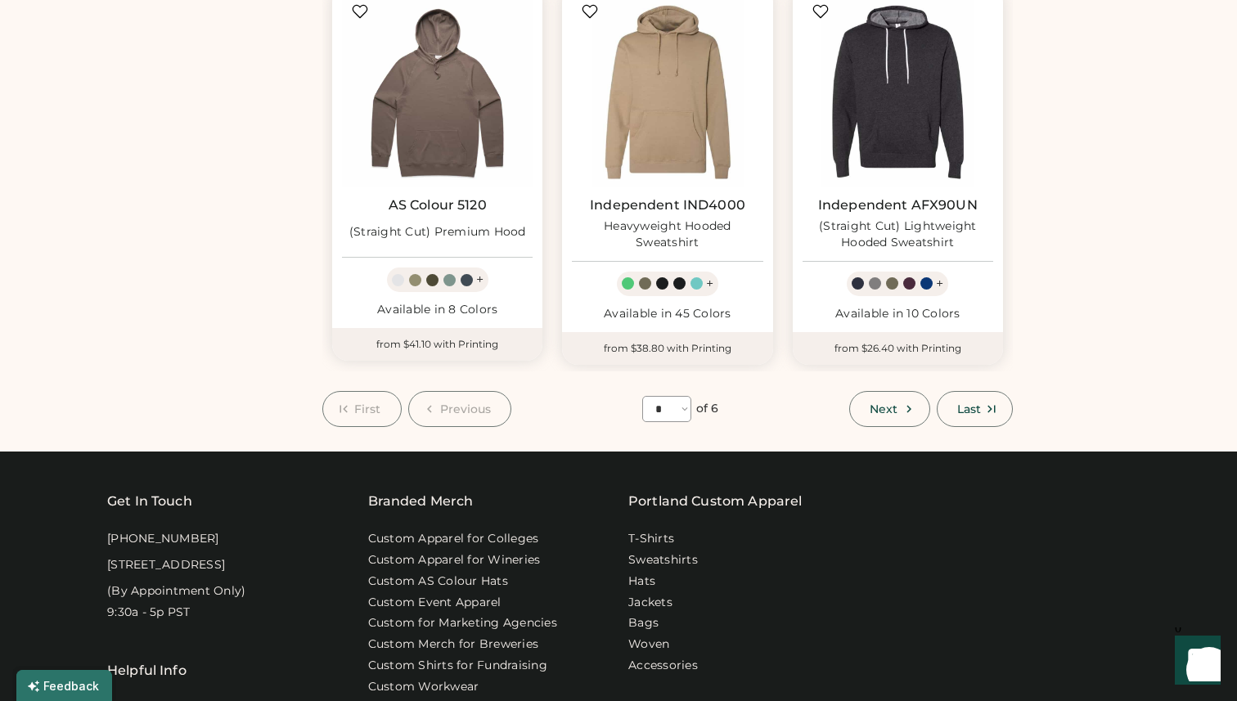
scroll to position [1415, 0]
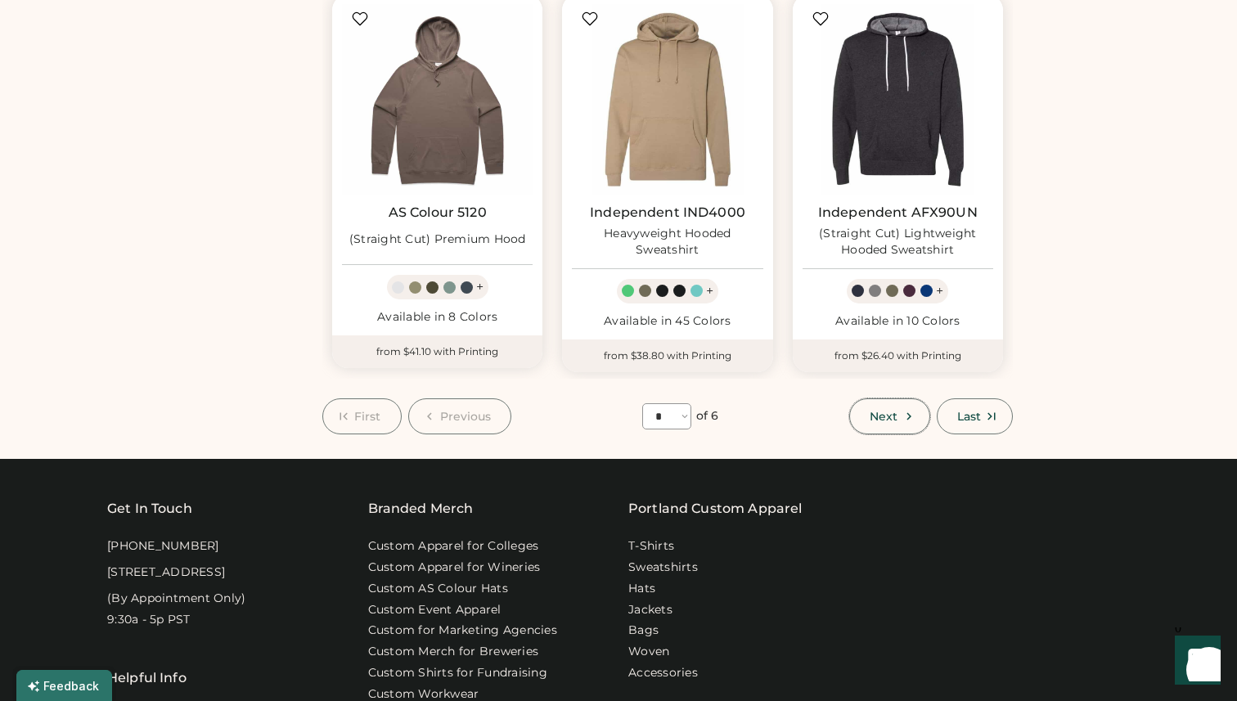
click at [893, 411] on span "Next" at bounding box center [884, 416] width 28 height 11
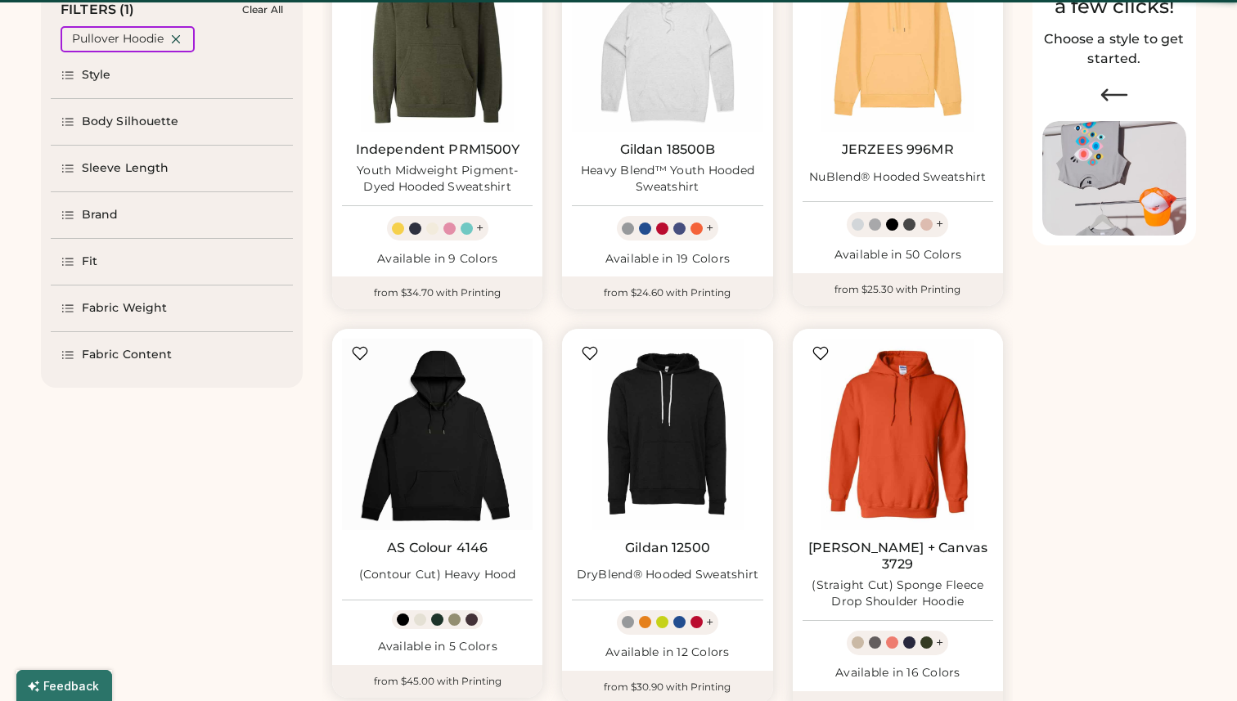
scroll to position [71, 0]
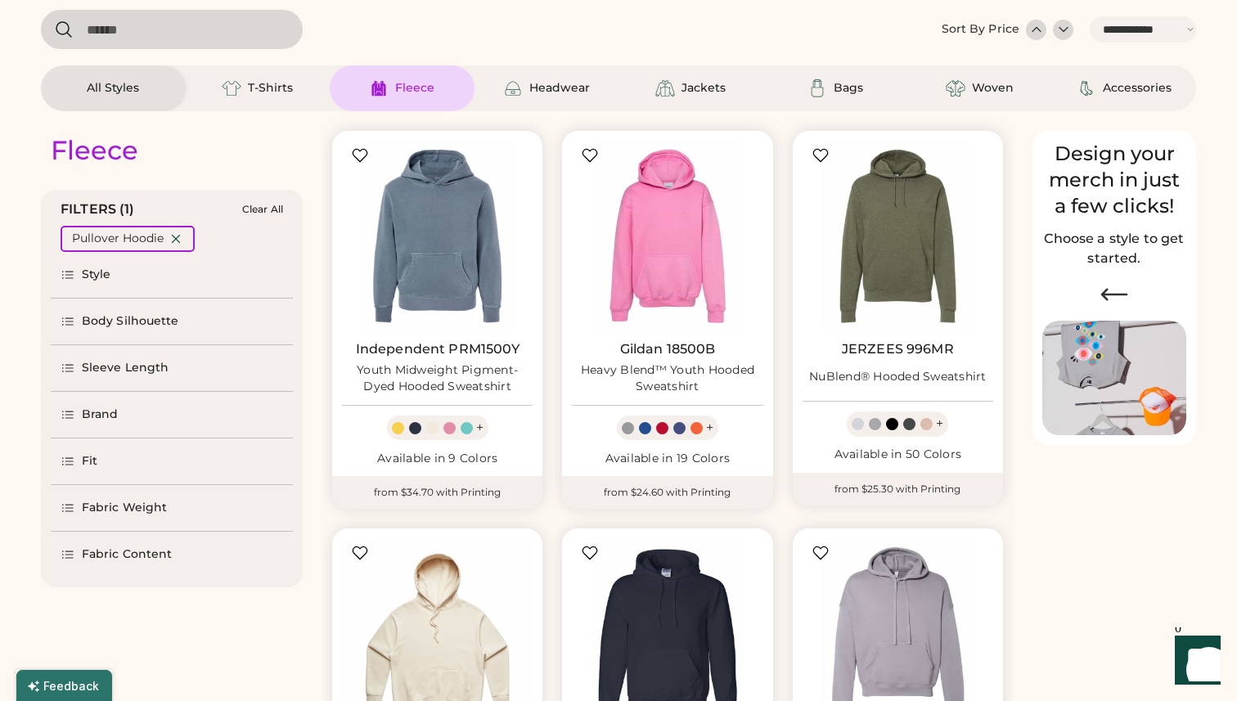
click at [69, 316] on icon at bounding box center [68, 321] width 15 height 15
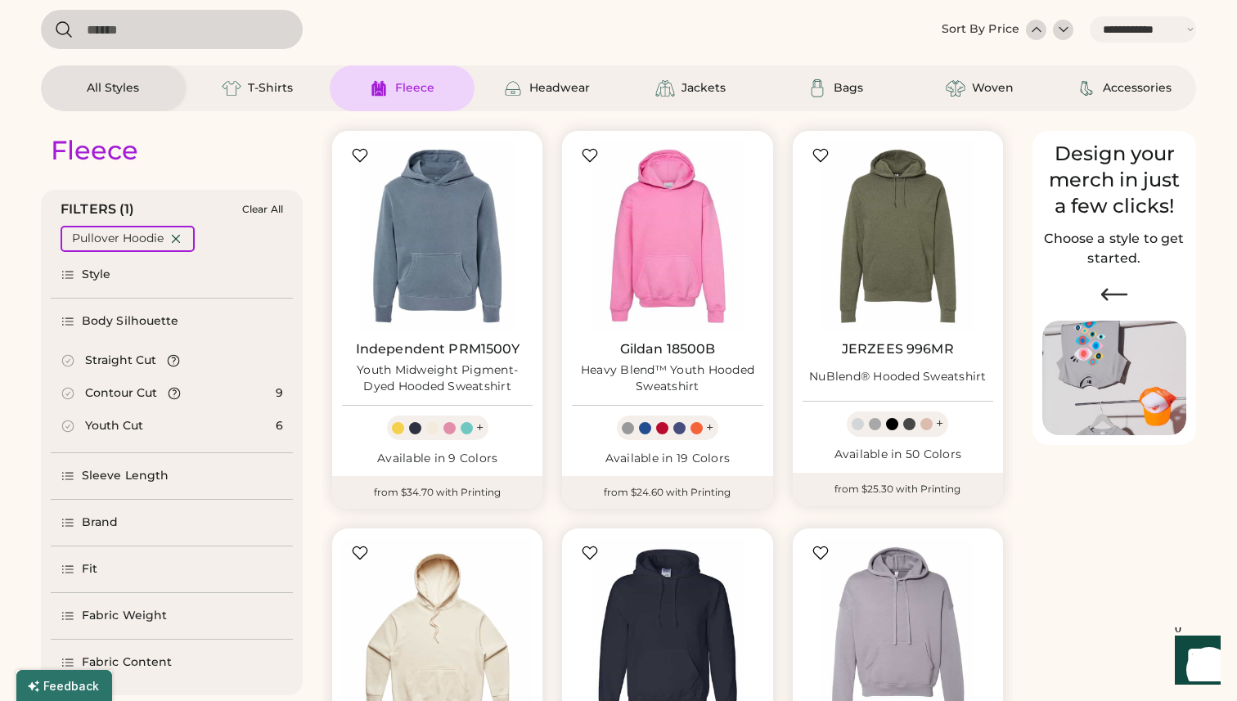
click at [69, 316] on icon at bounding box center [68, 321] width 15 height 15
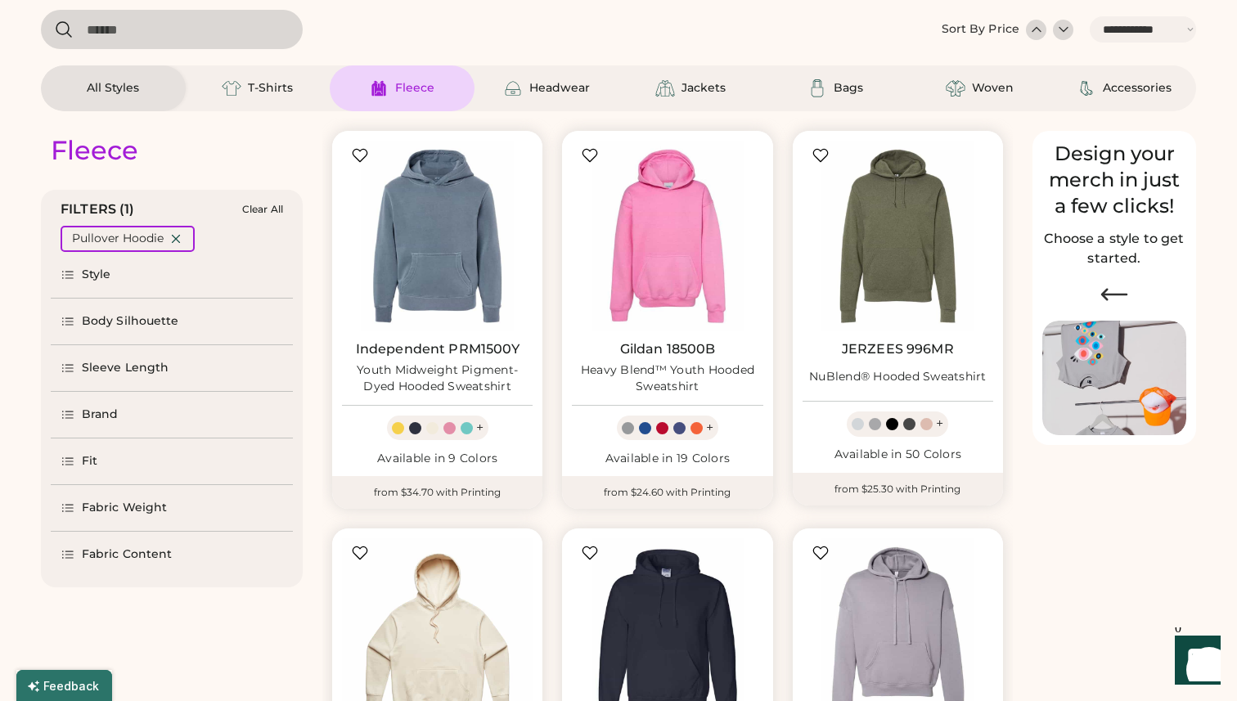
click at [65, 266] on div "Style" at bounding box center [172, 275] width 242 height 46
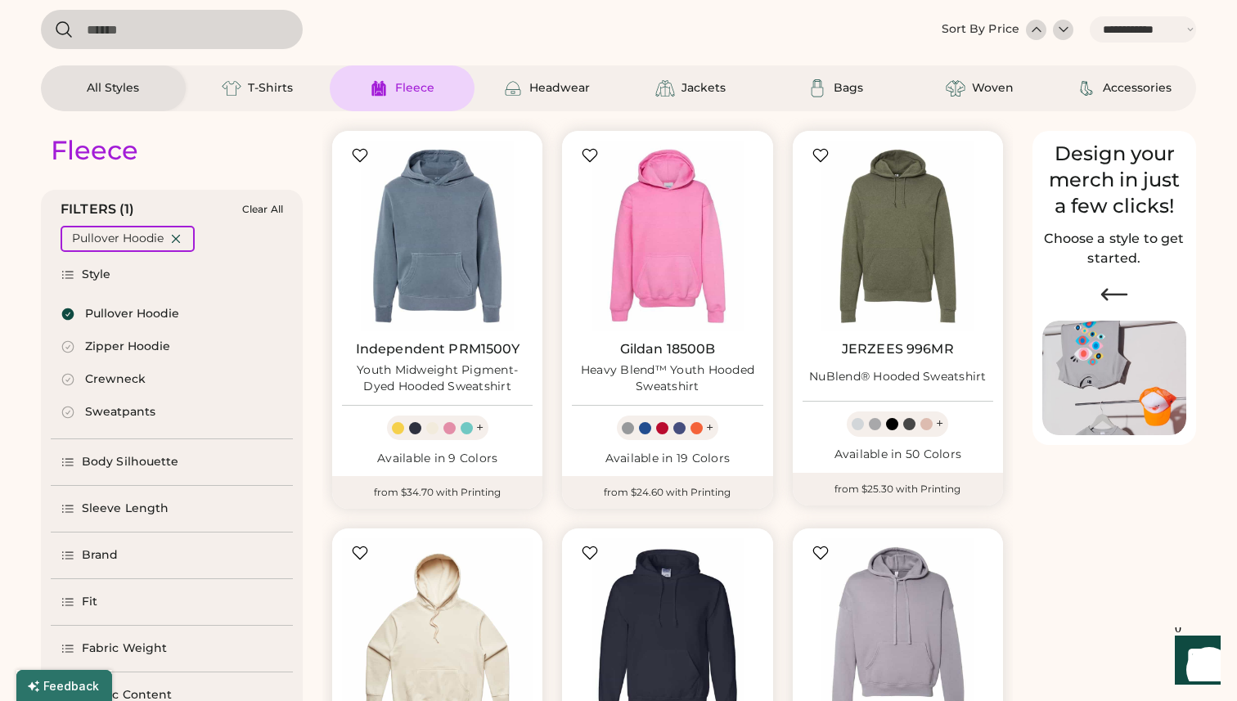
click at [65, 266] on div "Style" at bounding box center [172, 275] width 242 height 46
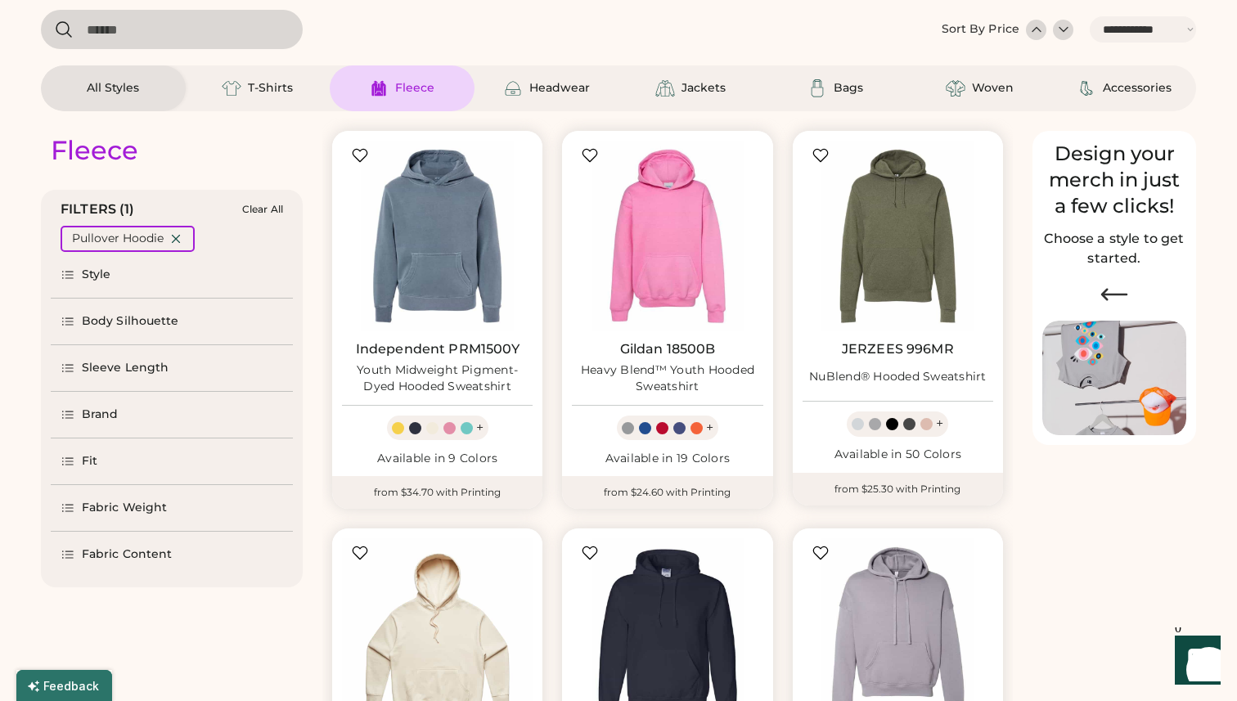
click at [64, 368] on icon at bounding box center [68, 368] width 15 height 15
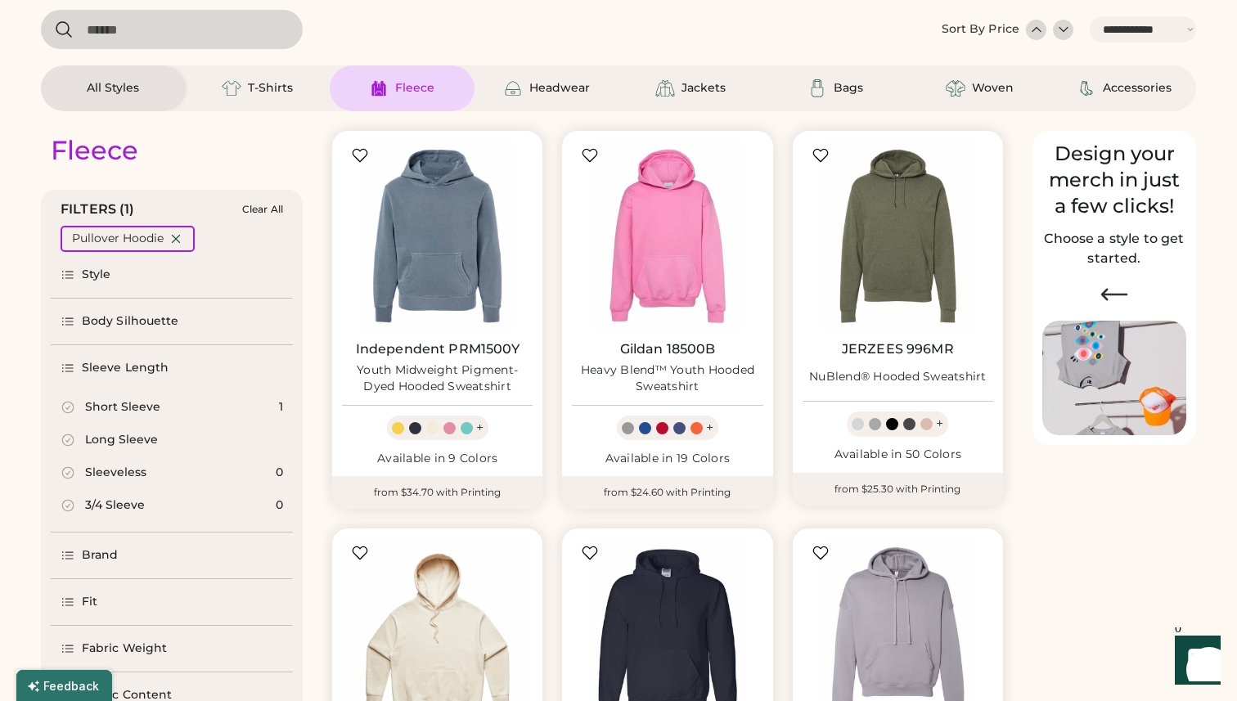
click at [110, 438] on div "Long Sleeve" at bounding box center [121, 440] width 73 height 16
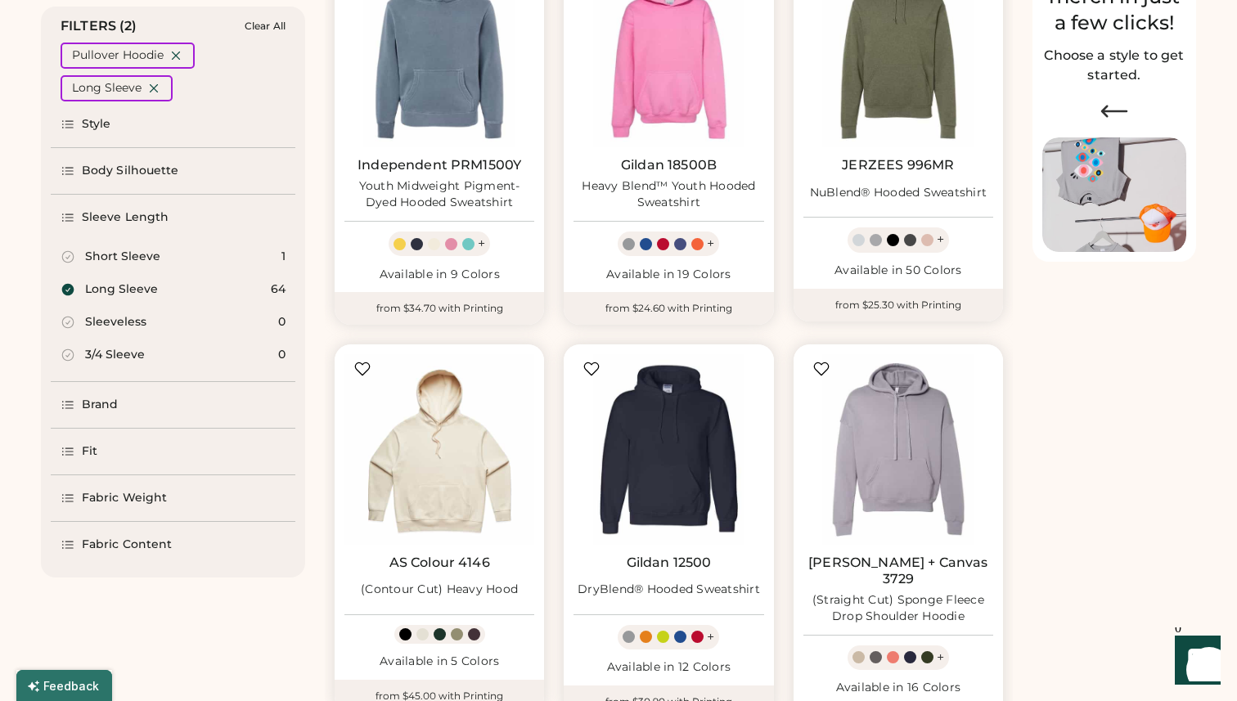
scroll to position [256, 0]
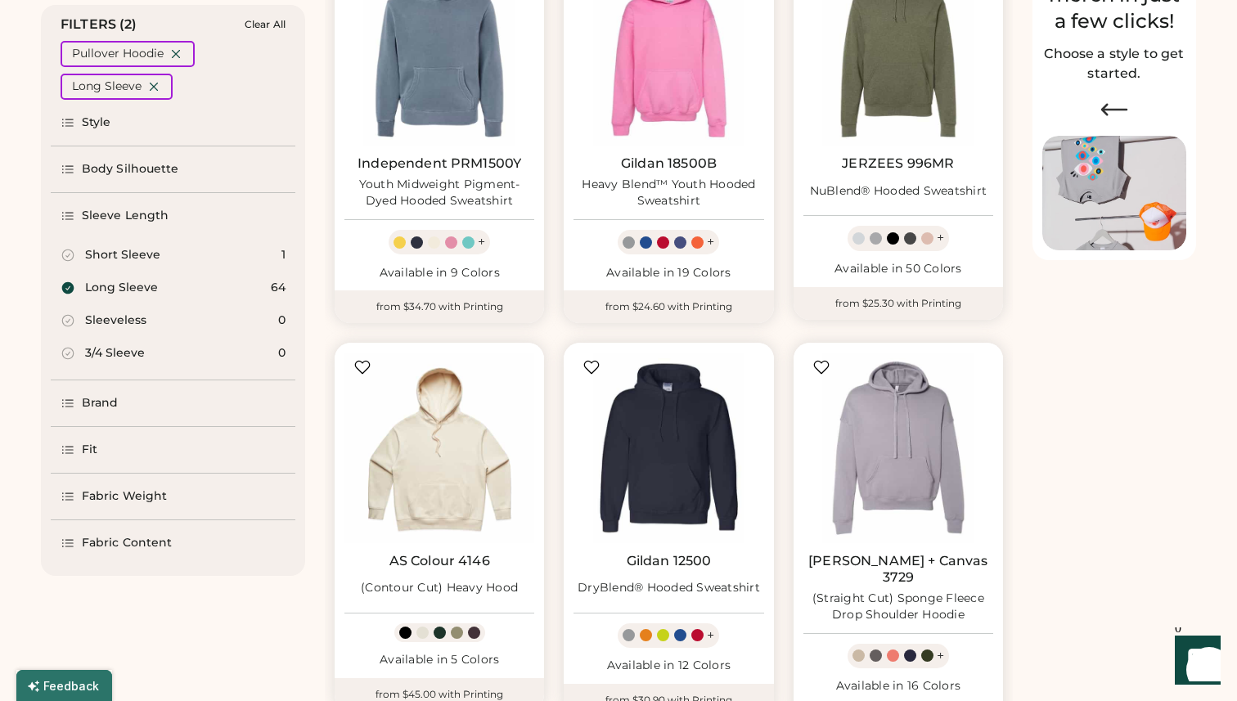
click at [84, 451] on div "Fit" at bounding box center [90, 450] width 16 height 16
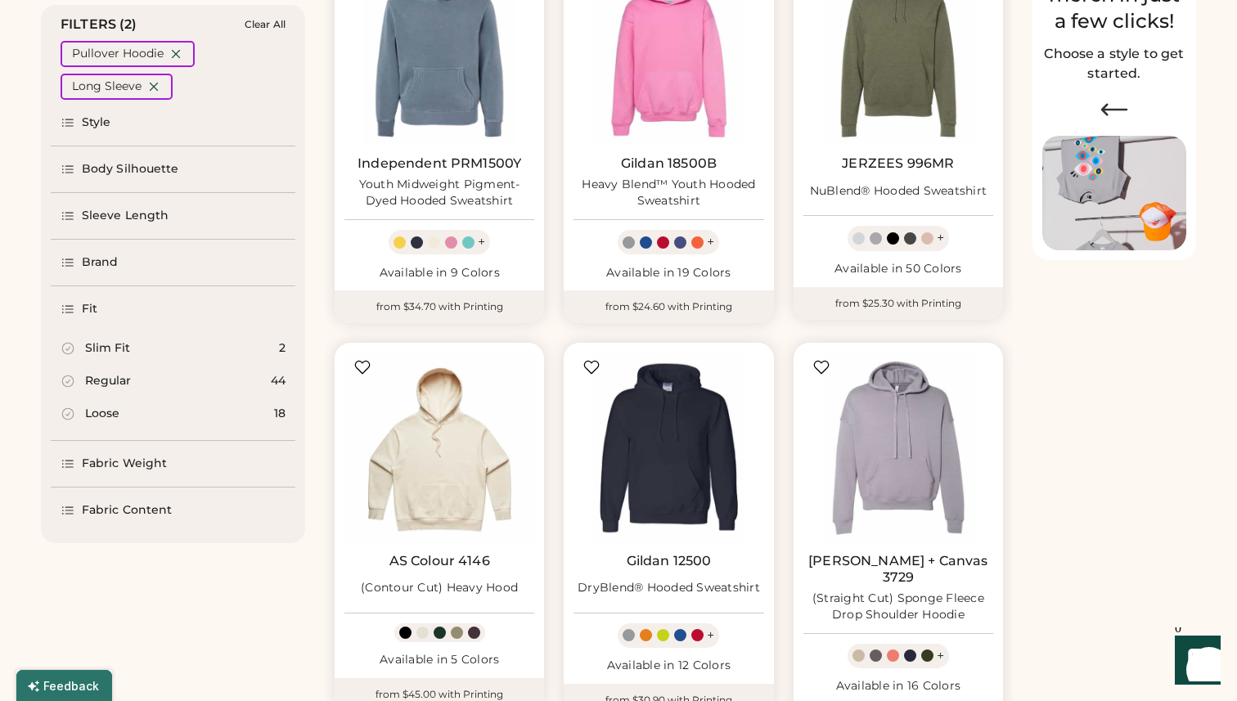
click at [68, 412] on icon at bounding box center [68, 414] width 15 height 15
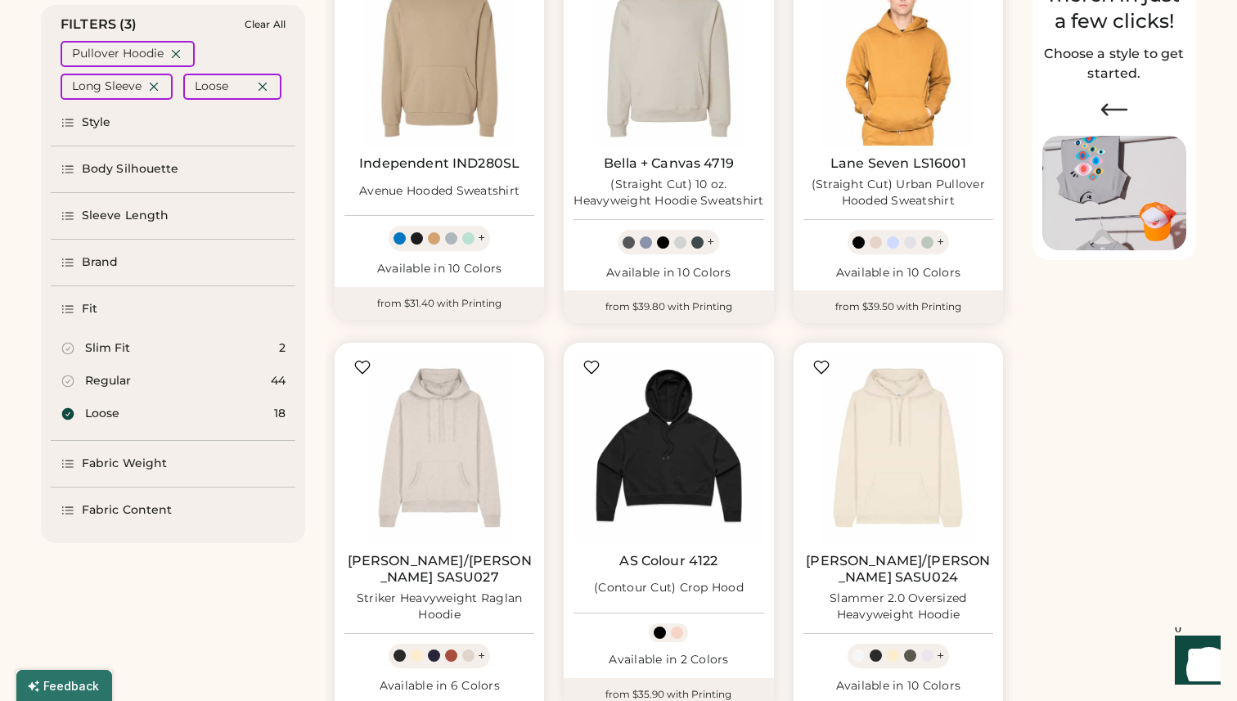
click at [65, 309] on icon at bounding box center [68, 309] width 15 height 15
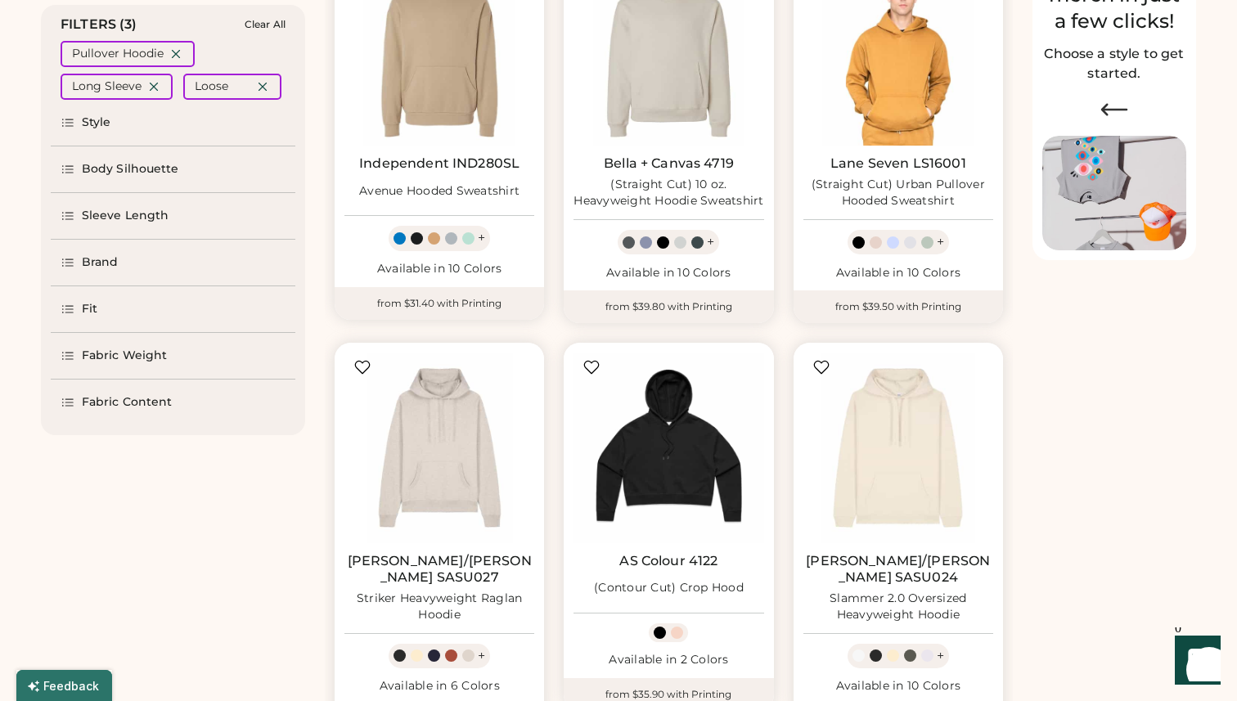
click at [68, 360] on icon at bounding box center [68, 356] width 15 height 15
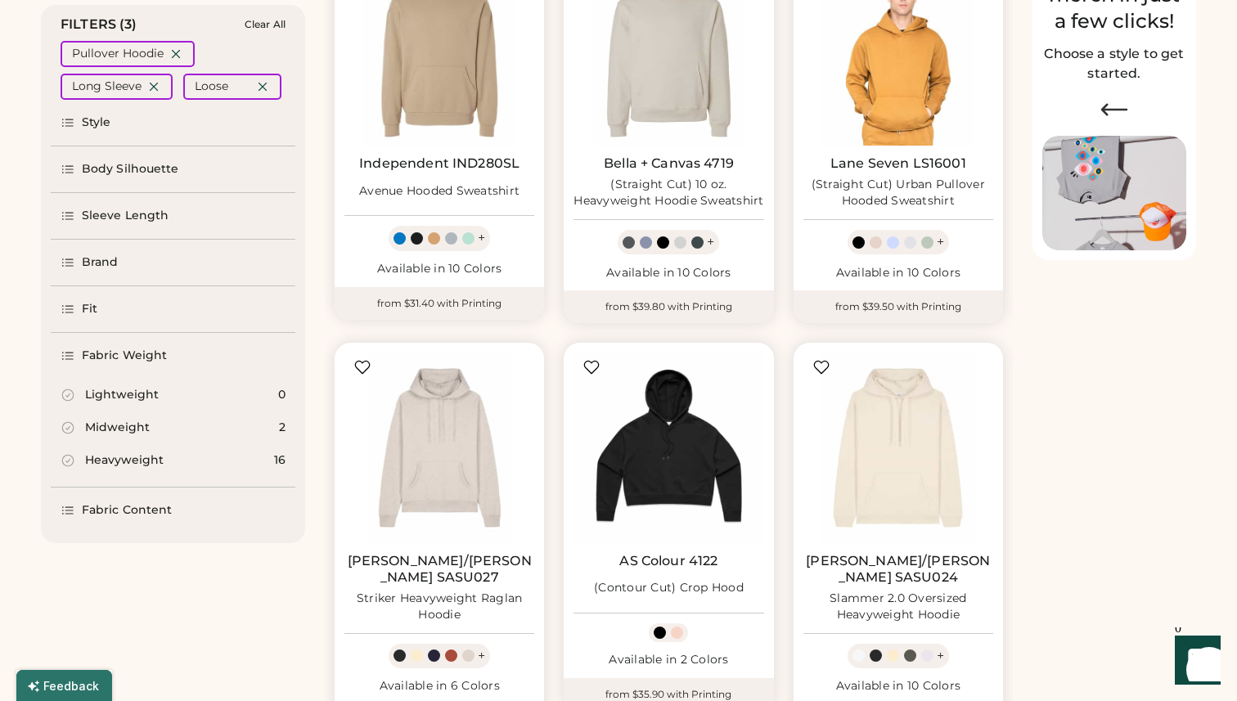
click at [94, 459] on div "Heavyweight" at bounding box center [124, 460] width 79 height 16
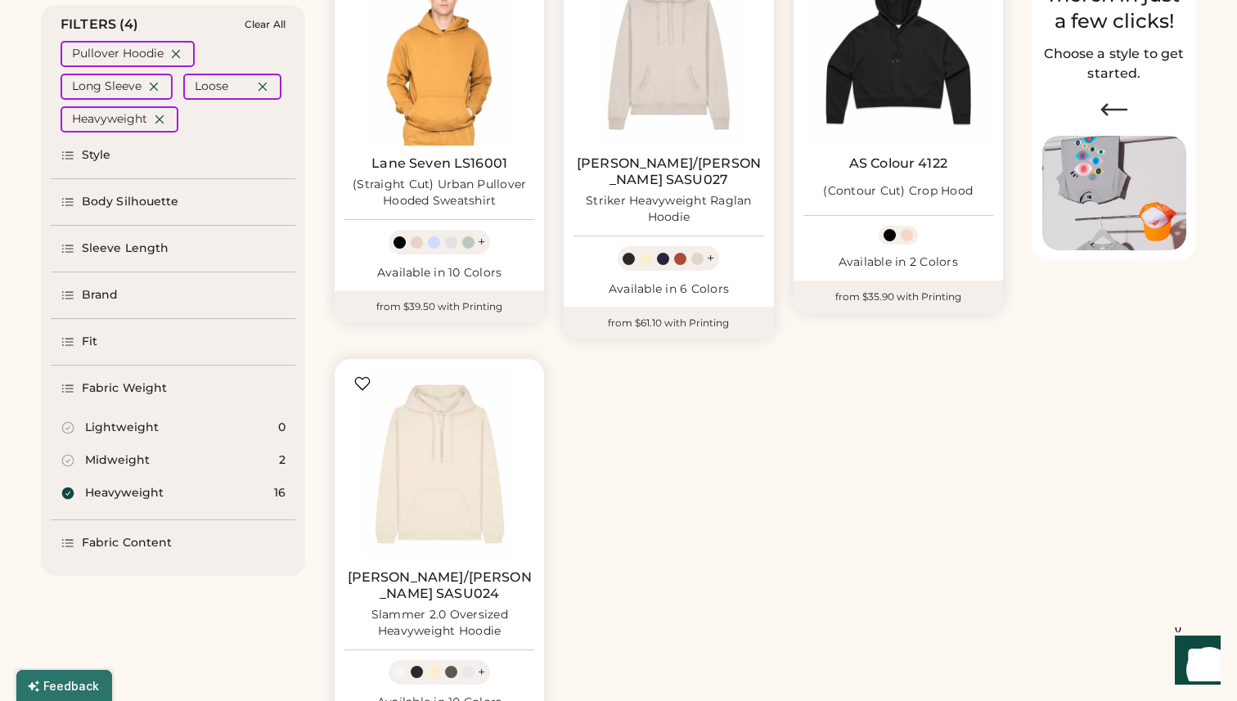
click at [68, 382] on icon at bounding box center [68, 388] width 15 height 15
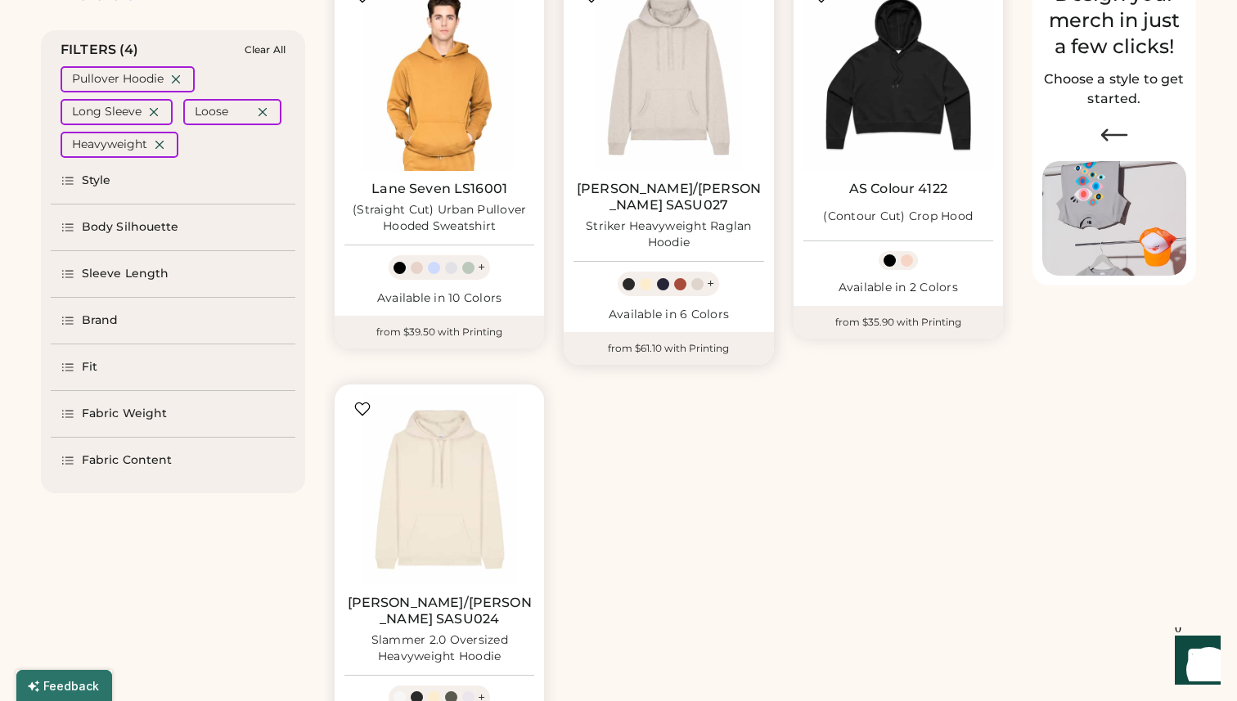
scroll to position [232, 0]
click at [264, 106] on icon at bounding box center [262, 111] width 15 height 15
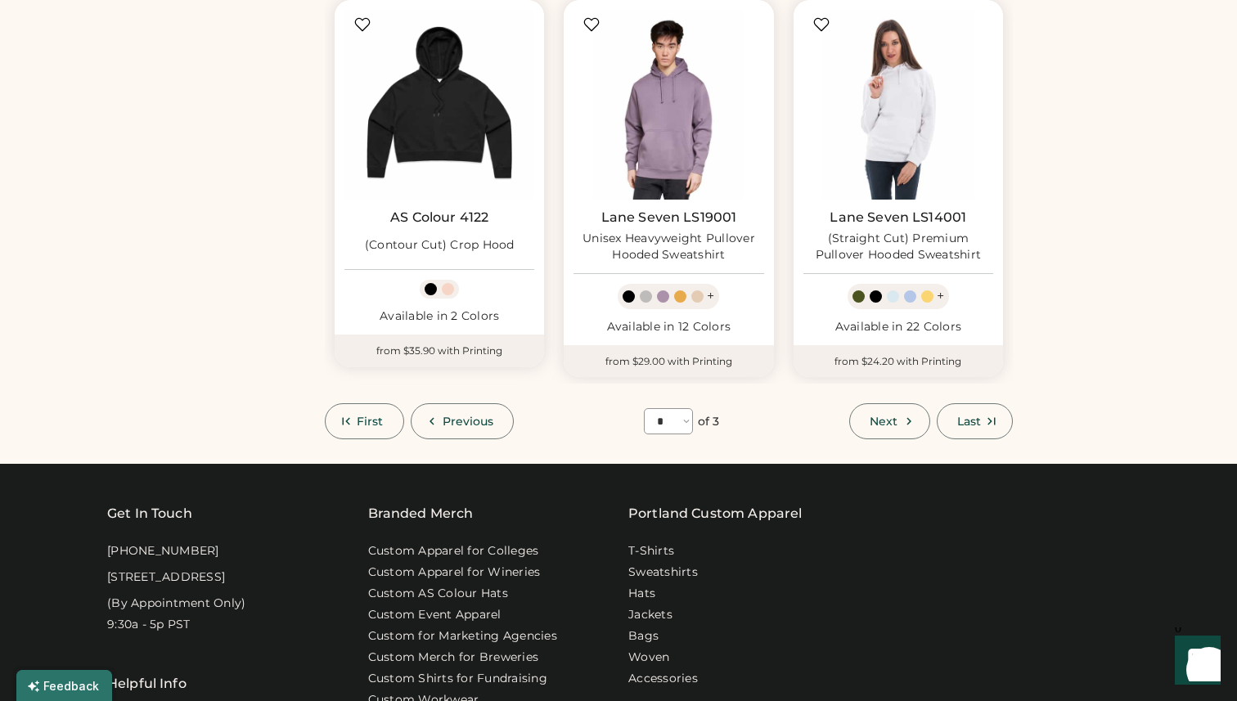
scroll to position [1460, 0]
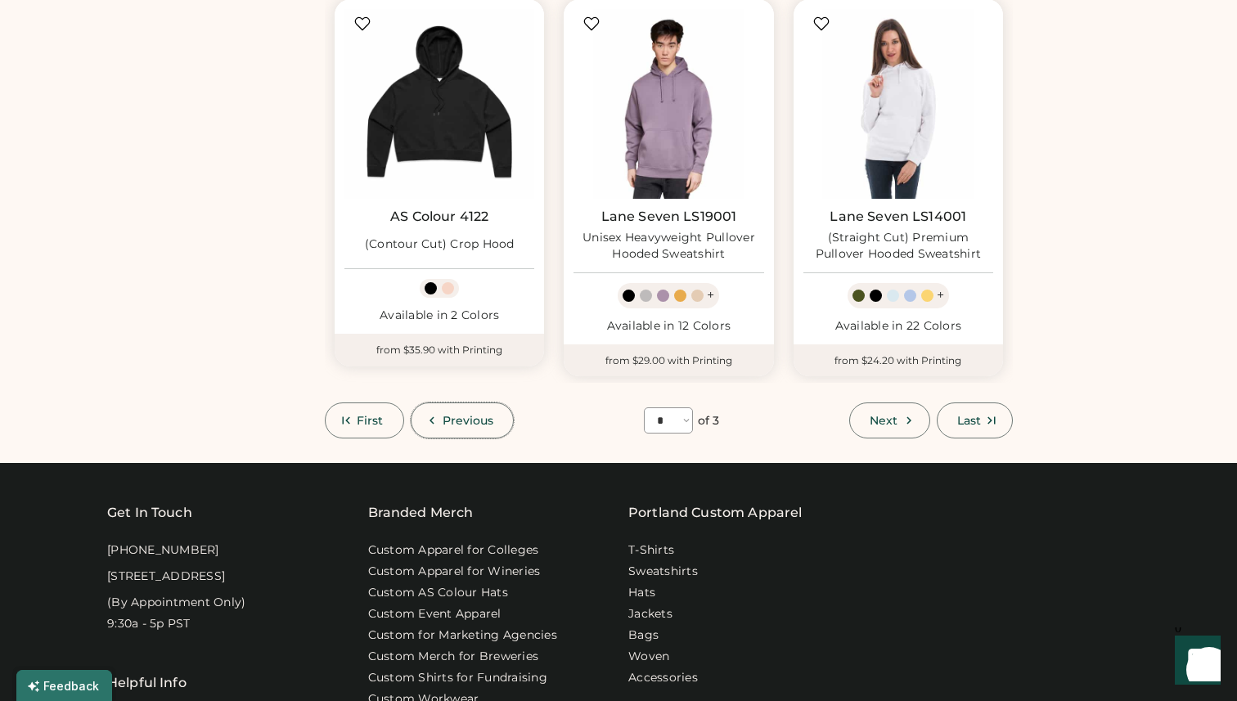
click at [470, 403] on button "Previous" at bounding box center [463, 421] width 104 height 36
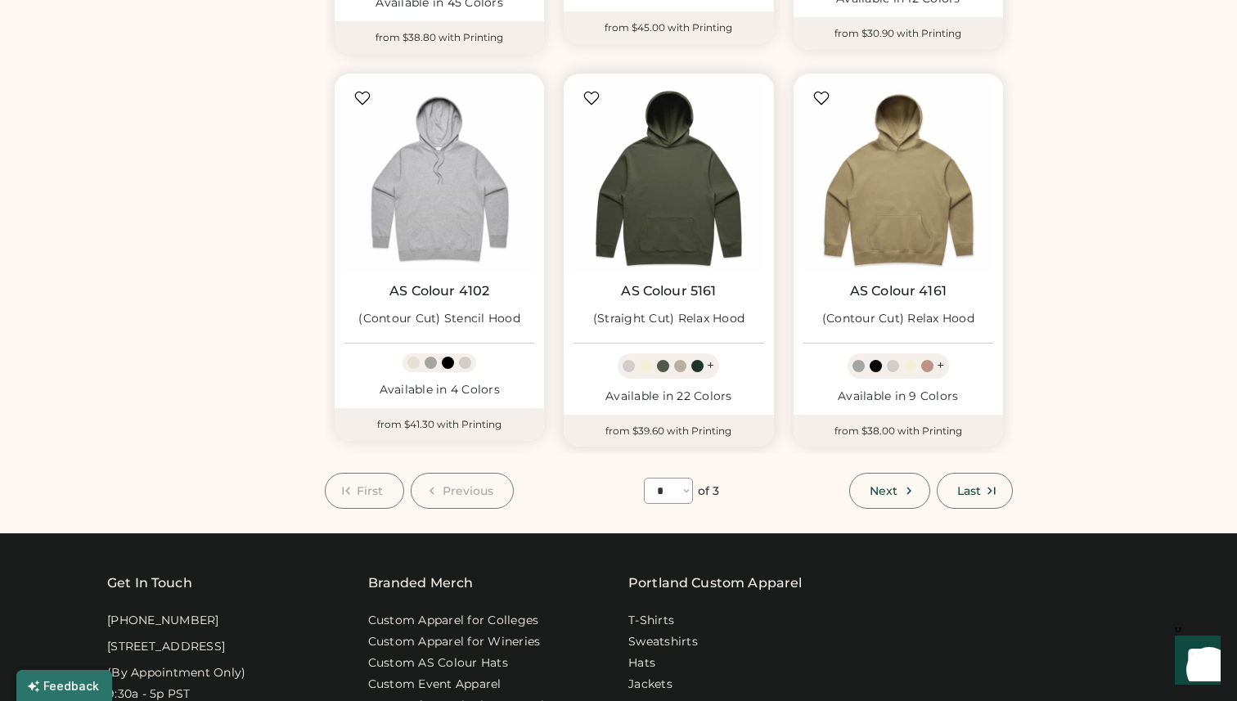
scroll to position [1332, 0]
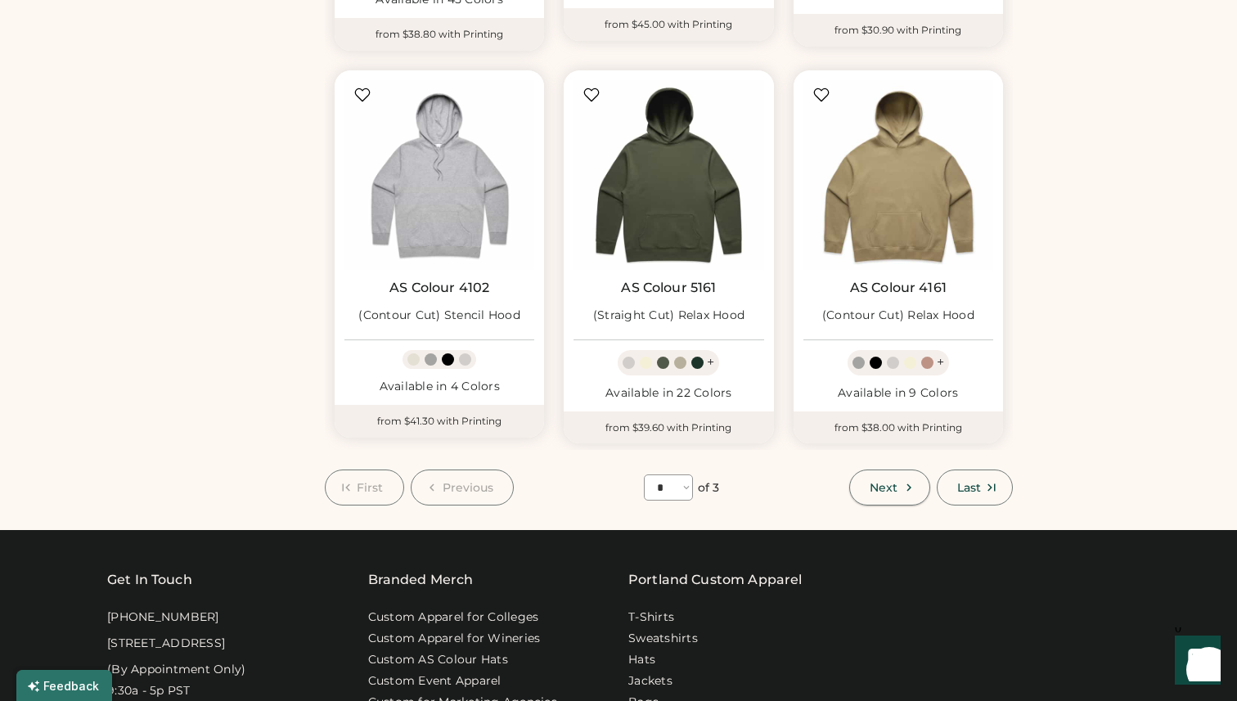
click at [898, 473] on button "Next" at bounding box center [889, 488] width 80 height 36
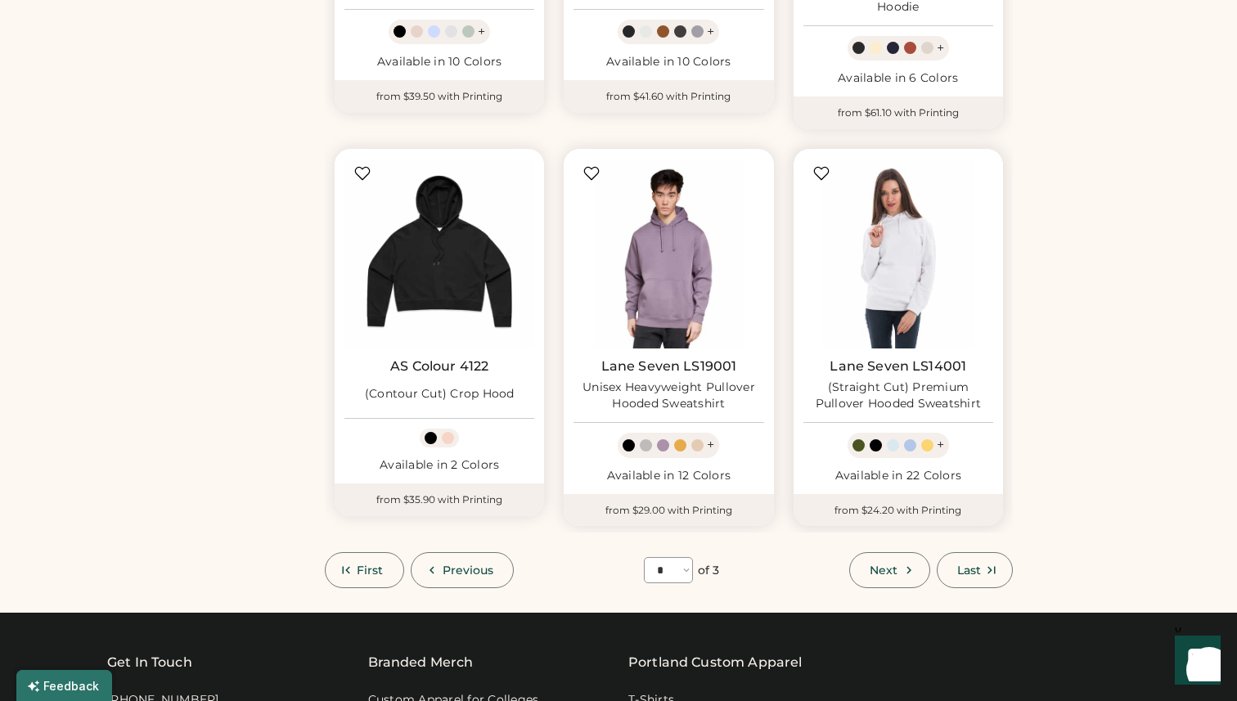
scroll to position [1316, 0]
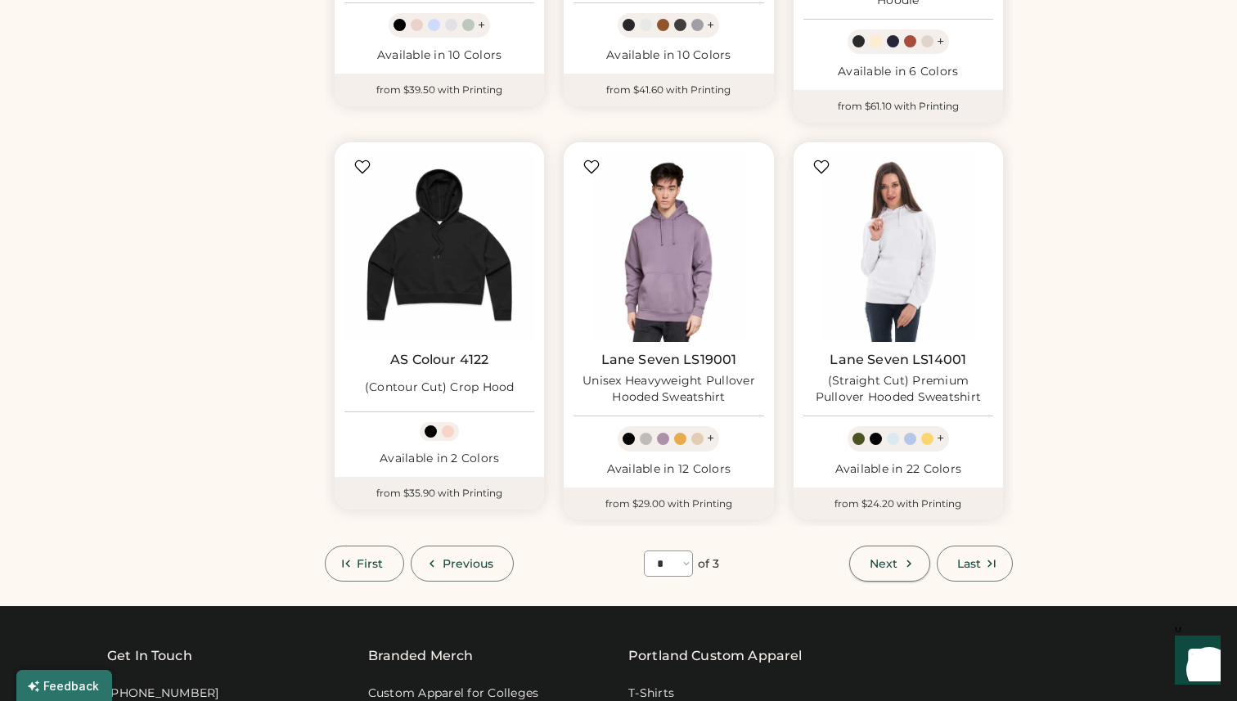
click at [895, 558] on span "Next" at bounding box center [884, 563] width 28 height 11
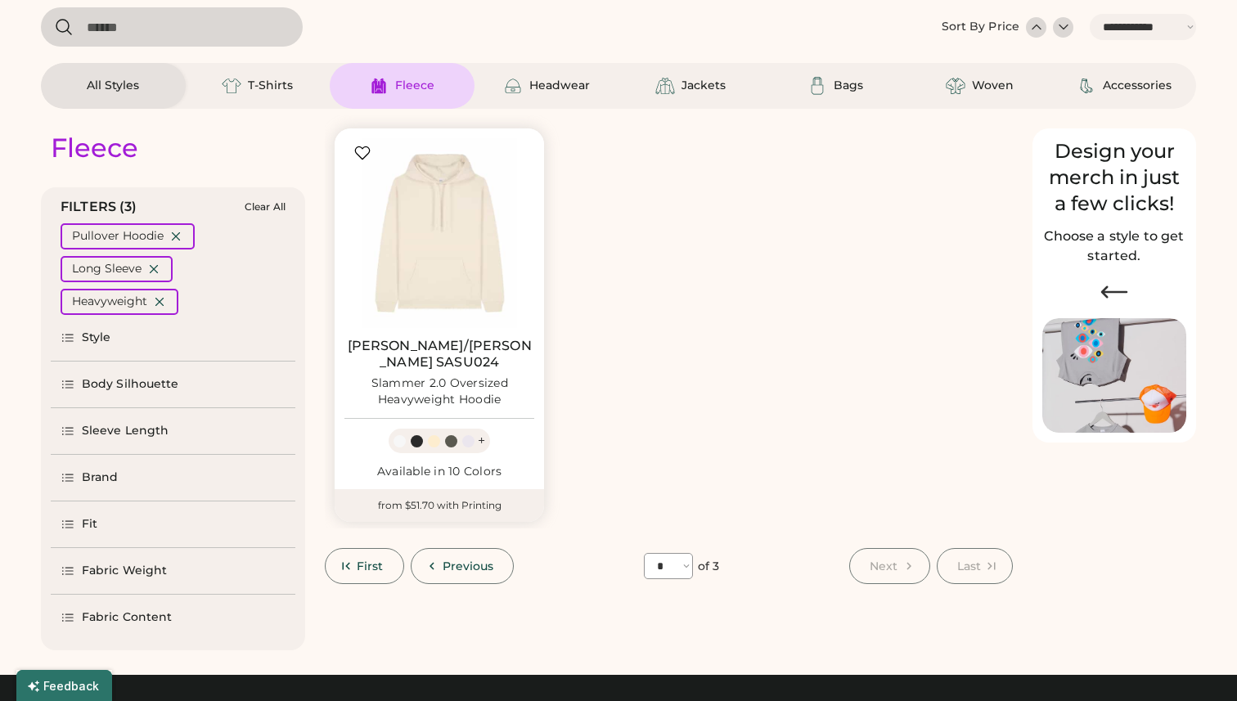
scroll to position [71, 0]
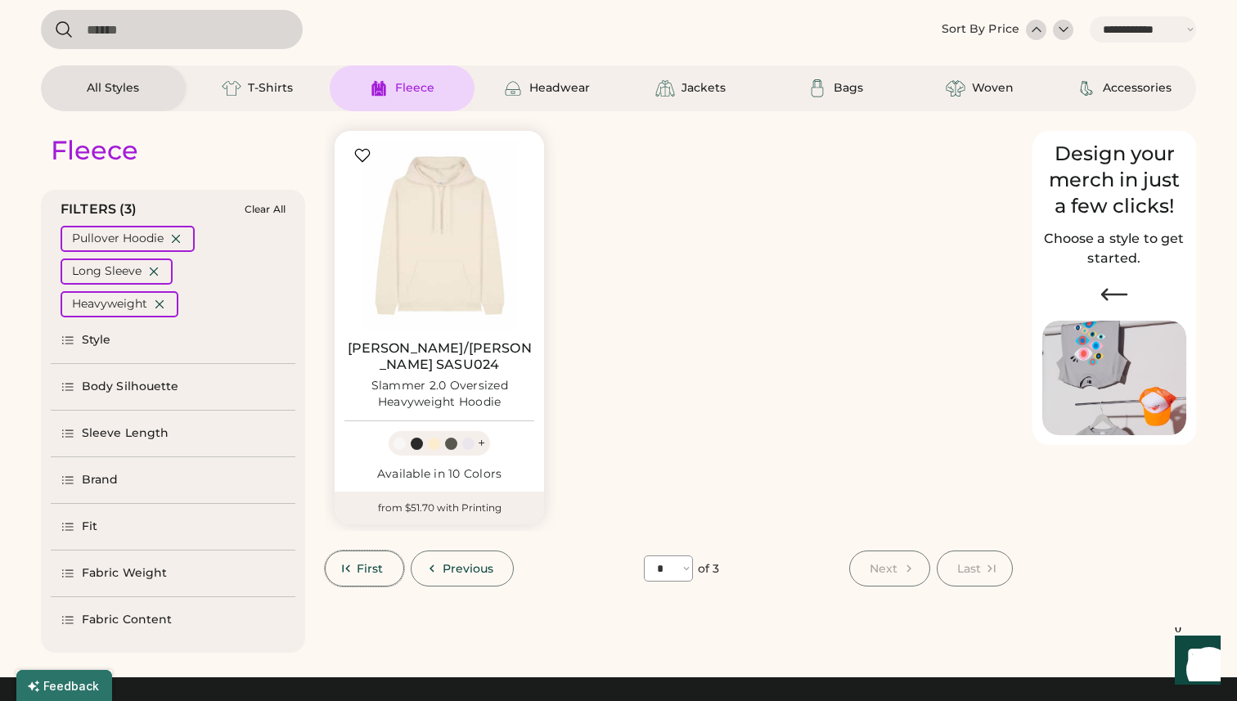
click at [358, 563] on span "First" at bounding box center [370, 568] width 27 height 11
select select "*"
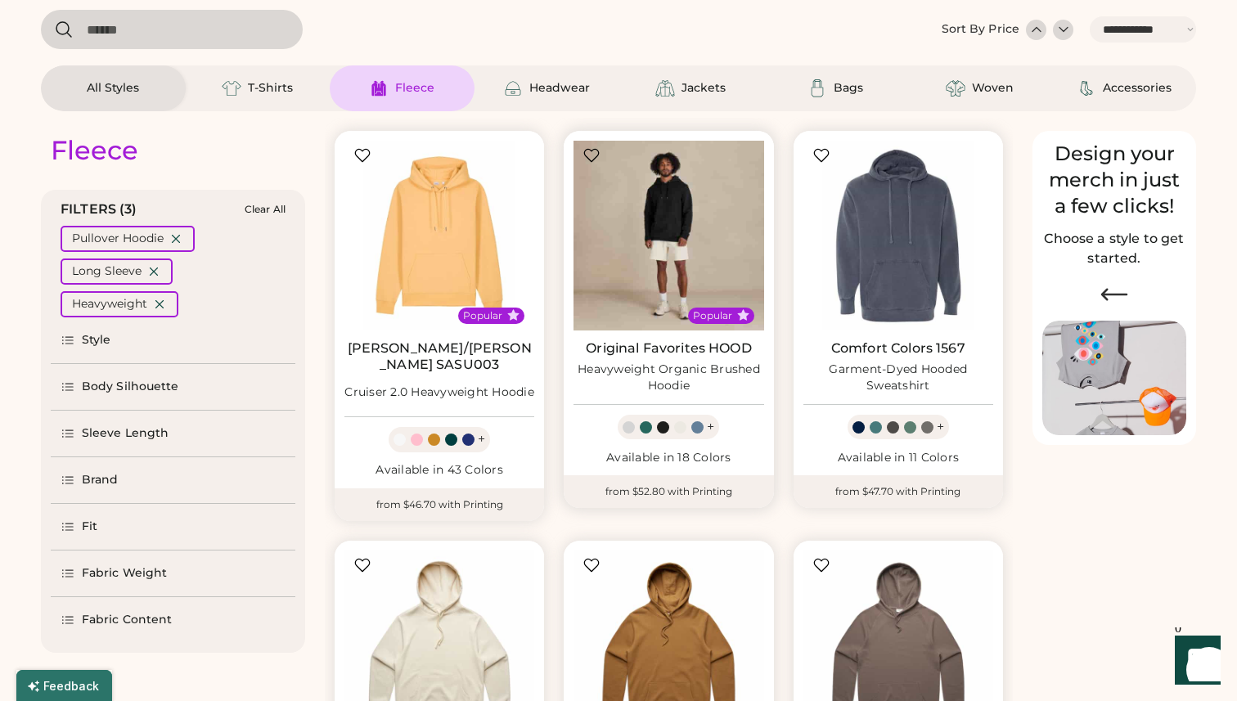
click at [673, 242] on img at bounding box center [669, 236] width 190 height 190
